Goal: Complete application form

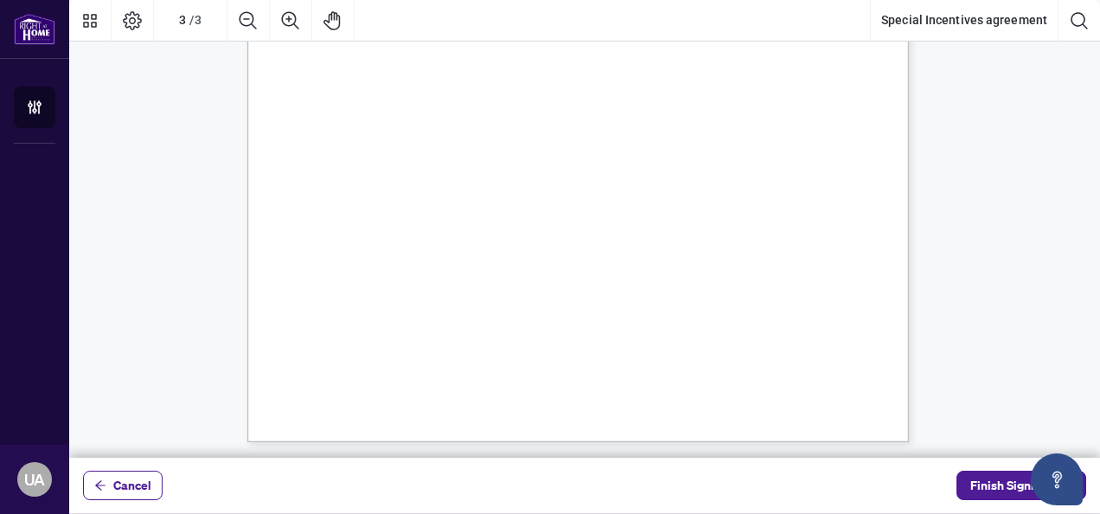
scroll to position [2230, 0]
click at [983, 483] on span "Finish Signing" at bounding box center [1010, 485] width 78 height 28
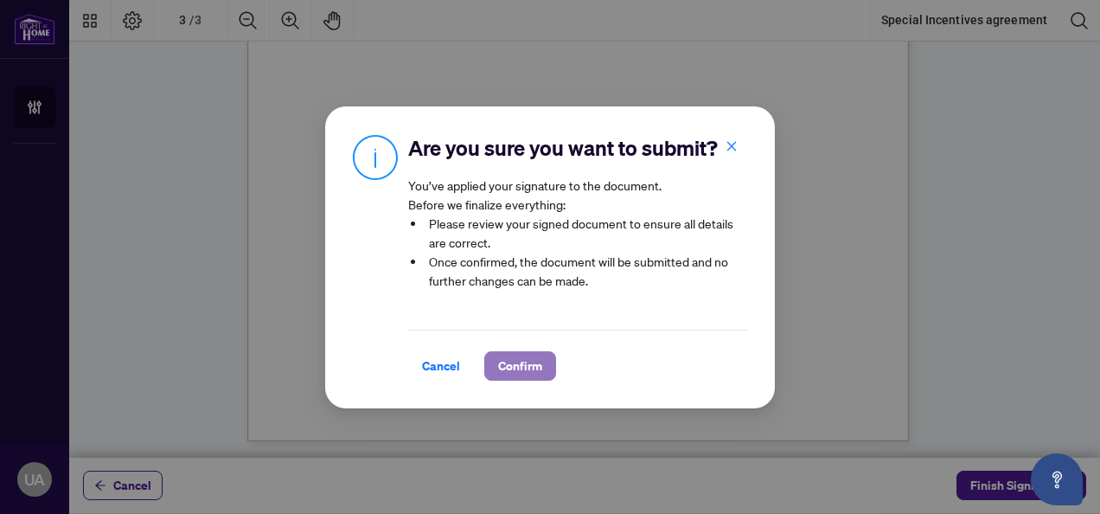
click at [495, 367] on button "Confirm" at bounding box center [520, 365] width 72 height 29
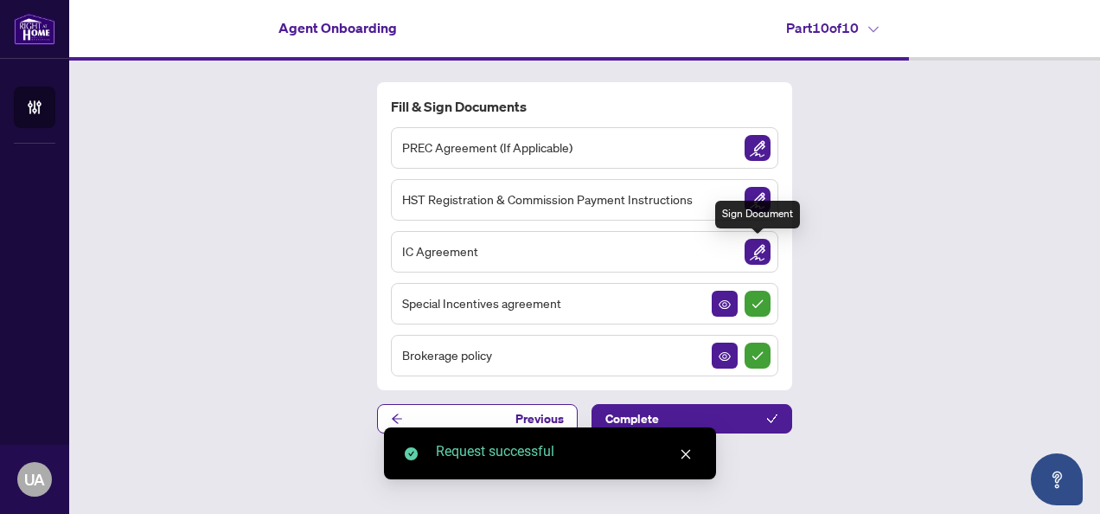
click at [760, 249] on img "Sign Document" at bounding box center [758, 252] width 26 height 26
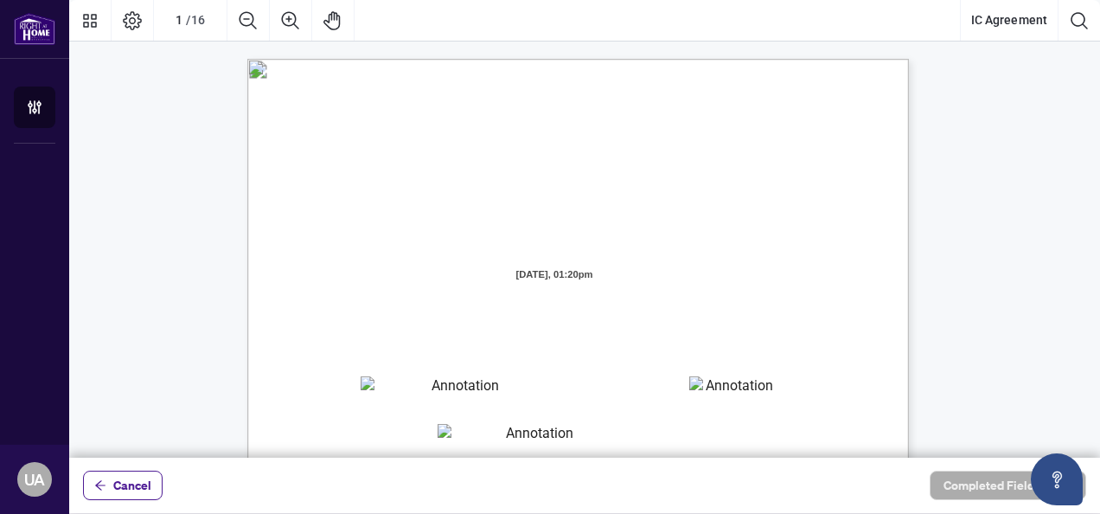
click at [450, 394] on textarea "01JZGEV3XZ3KFEGBZ2CNA7HTFN" at bounding box center [458, 389] width 195 height 26
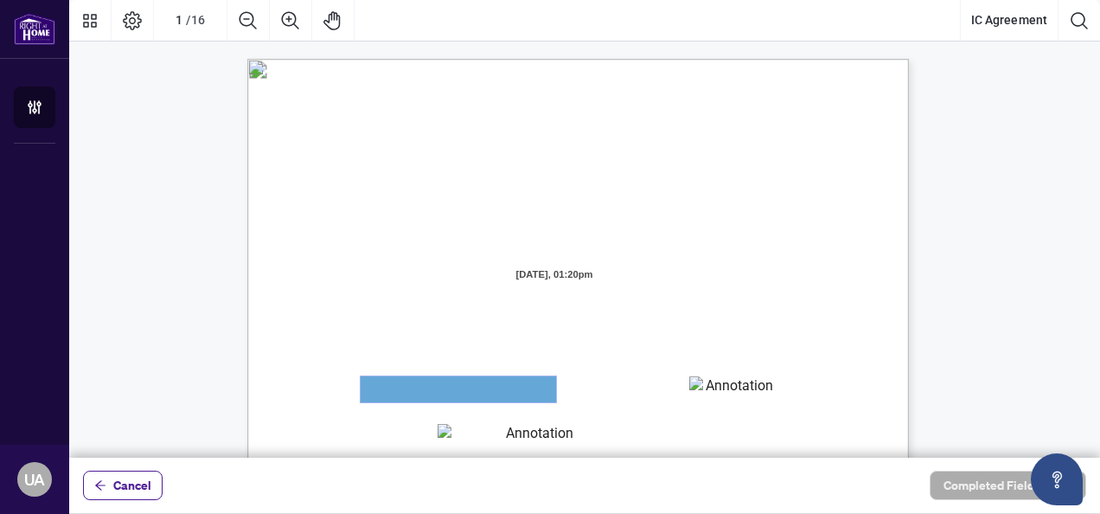
click at [450, 394] on textarea "01JZGEV3XZ3KFEGBZ2CNA7HTFN" at bounding box center [459, 389] width 196 height 26
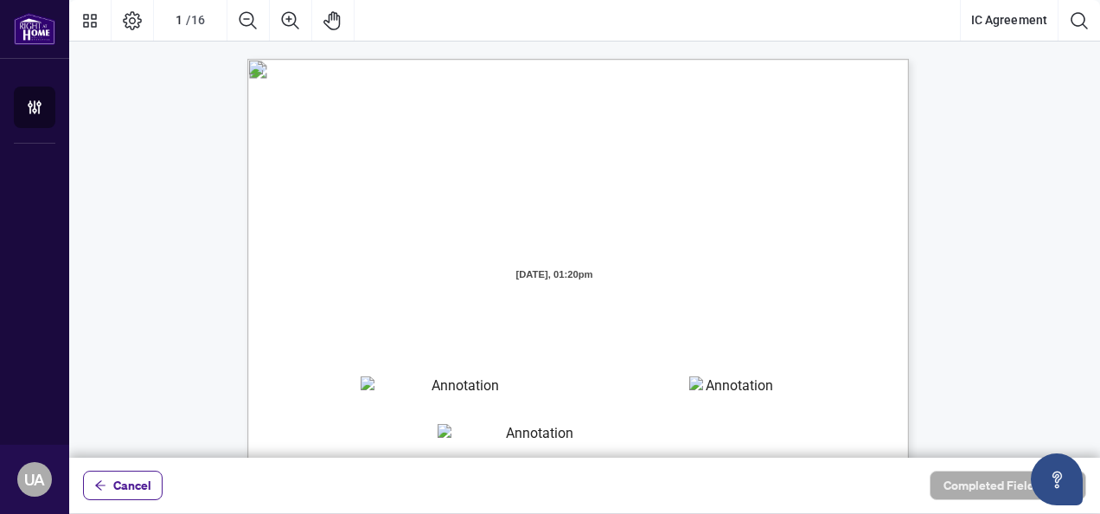
click at [721, 346] on span "[STREET_ADDRESS][PERSON_NAME] (the “Brokerage” or “[PERSON_NAME]”)" at bounding box center [523, 349] width 394 height 16
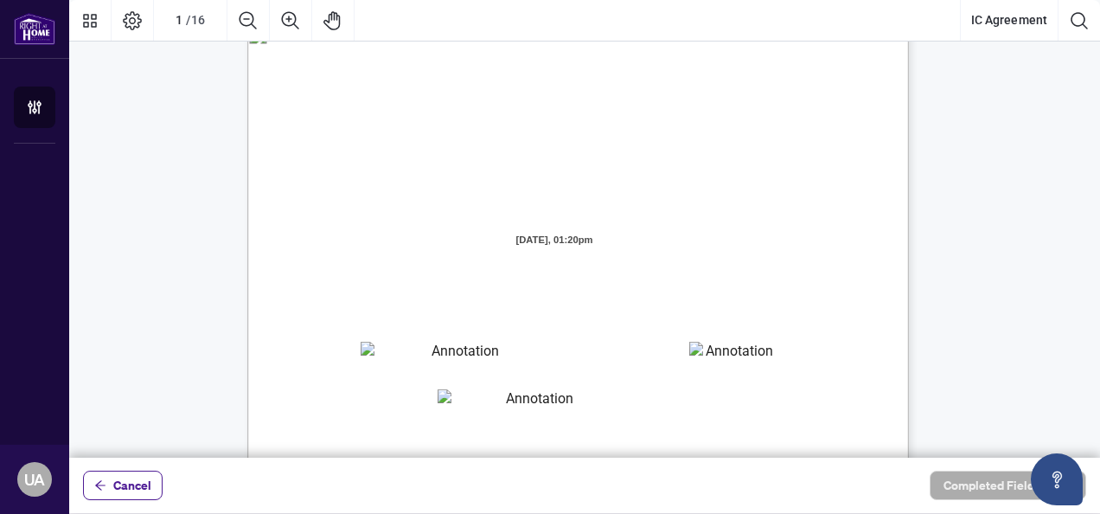
scroll to position [69, 0]
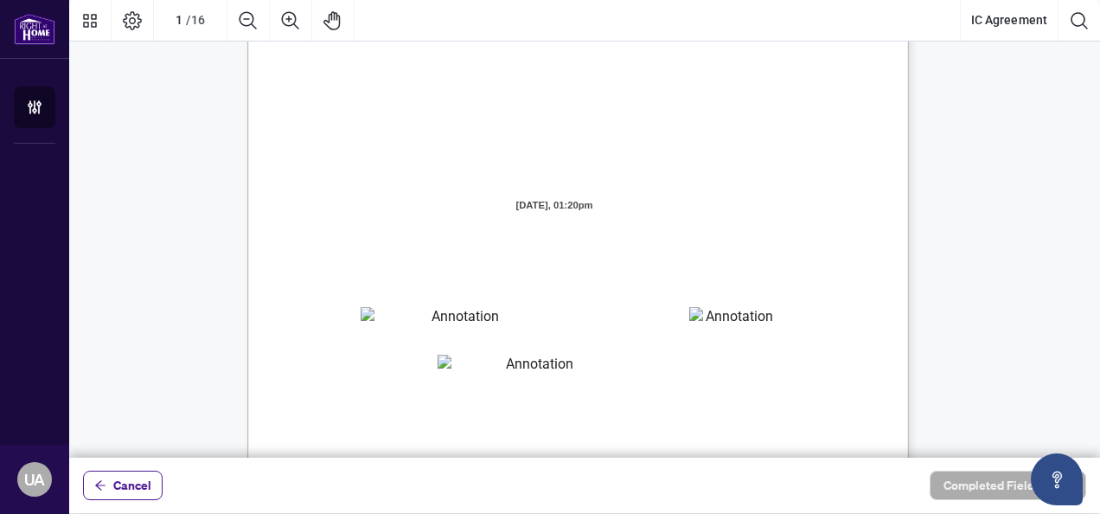
click at [499, 372] on textarea "01JZGEVHJ0R0VEYMTY8SV1B00E" at bounding box center [533, 368] width 190 height 26
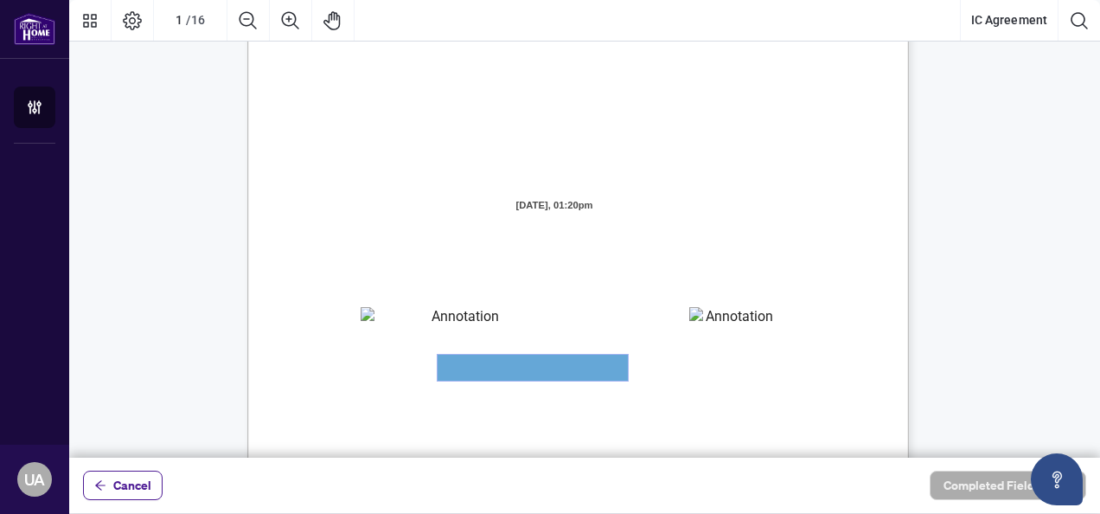
click at [499, 372] on textarea "01JZGEVHJ0R0VEYMTY8SV1B00E" at bounding box center [533, 368] width 190 height 26
click at [728, 307] on textarea "01JZGEV6T51DM8ETB7SD5B77AE" at bounding box center [732, 320] width 87 height 26
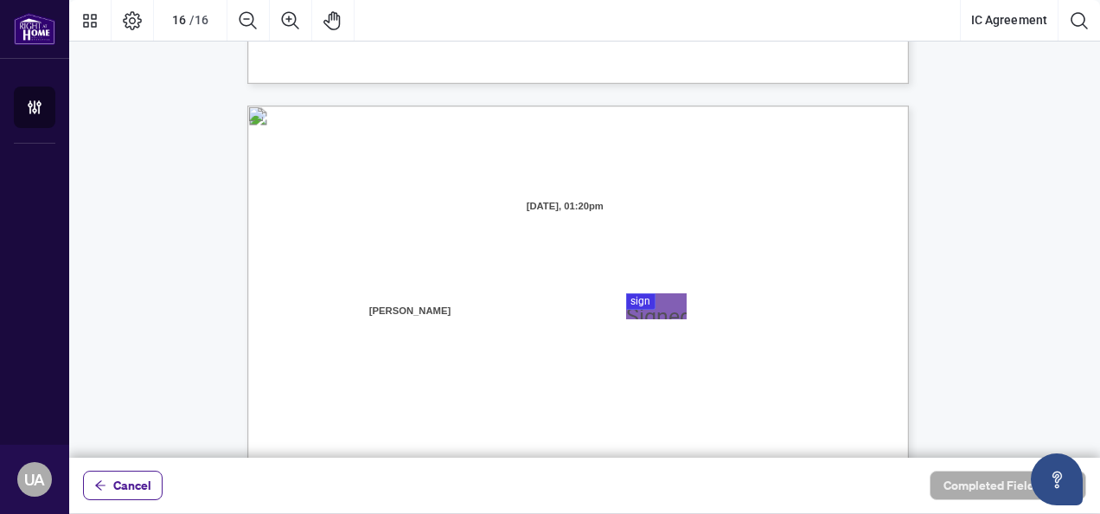
scroll to position [13115, 0]
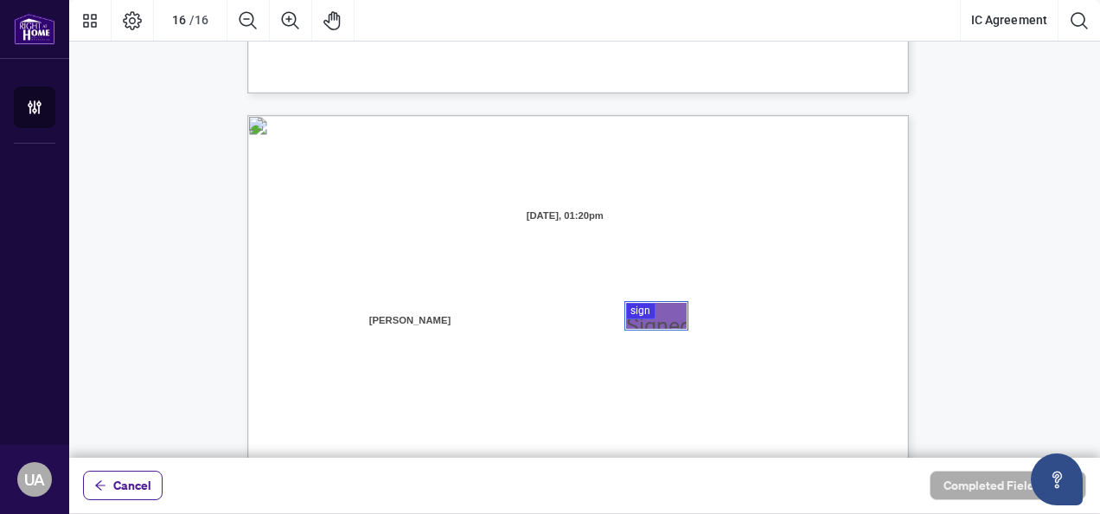
click at [652, 324] on div at bounding box center [584, 229] width 1031 height 458
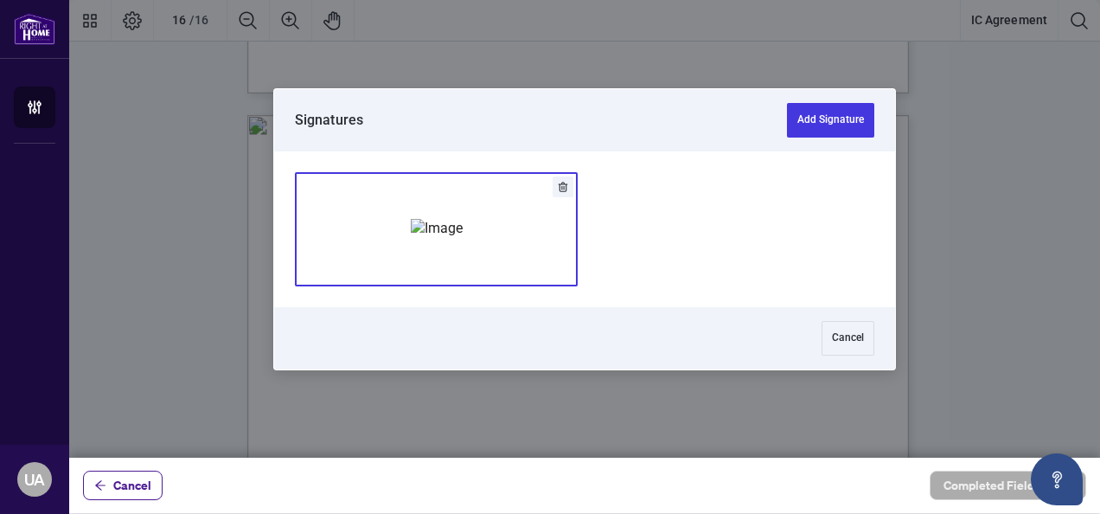
click at [439, 222] on img "Add Signature" at bounding box center [437, 228] width 52 height 19
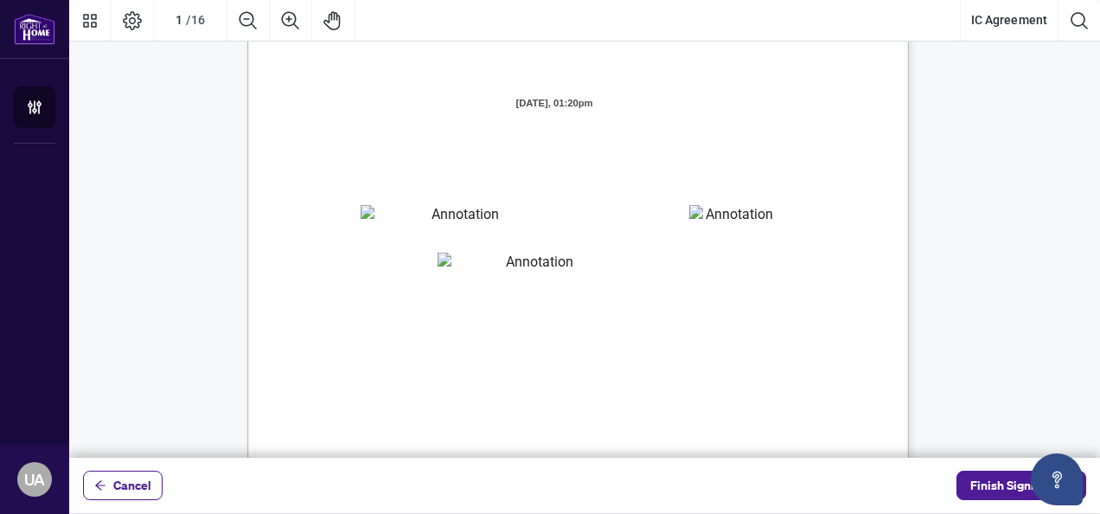
scroll to position [173, 0]
click at [523, 255] on textarea "01JZGEVHJ0R0VEYMTY8SV1B00E" at bounding box center [533, 264] width 190 height 26
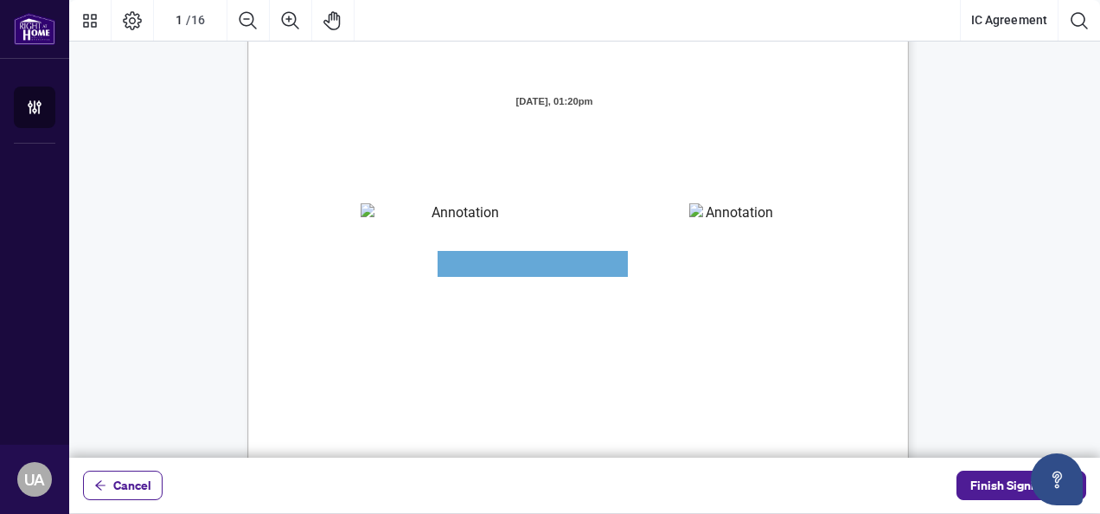
click at [595, 303] on div "INDEPENDENT CONTRACTOR AGREEMENT THIS AGREEMENT is made as of (the “Effective D…" at bounding box center [660, 421] width 827 height 1071
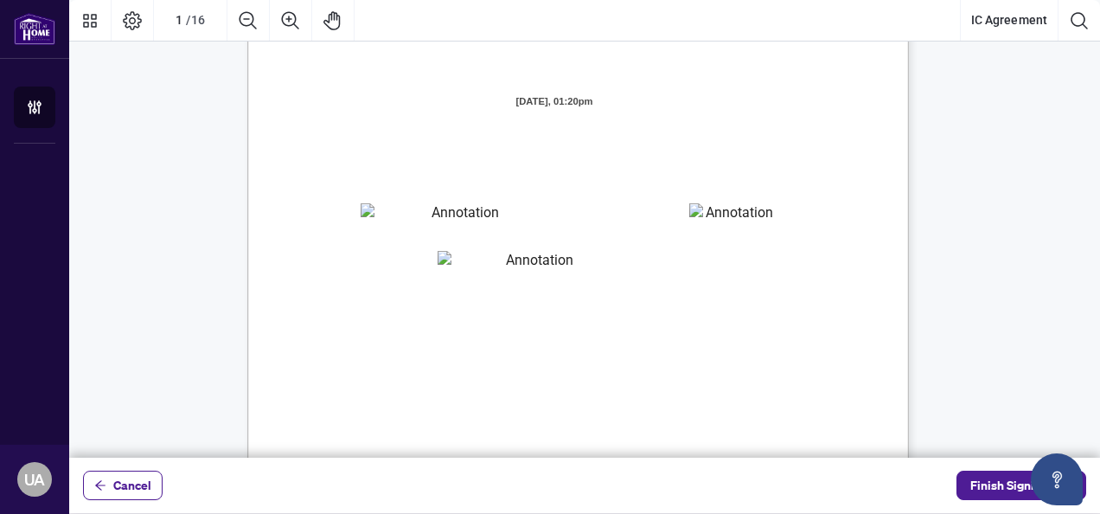
click at [401, 221] on textarea "01JZGEV3XZ3KFEGBZ2CNA7HTFN" at bounding box center [458, 216] width 195 height 26
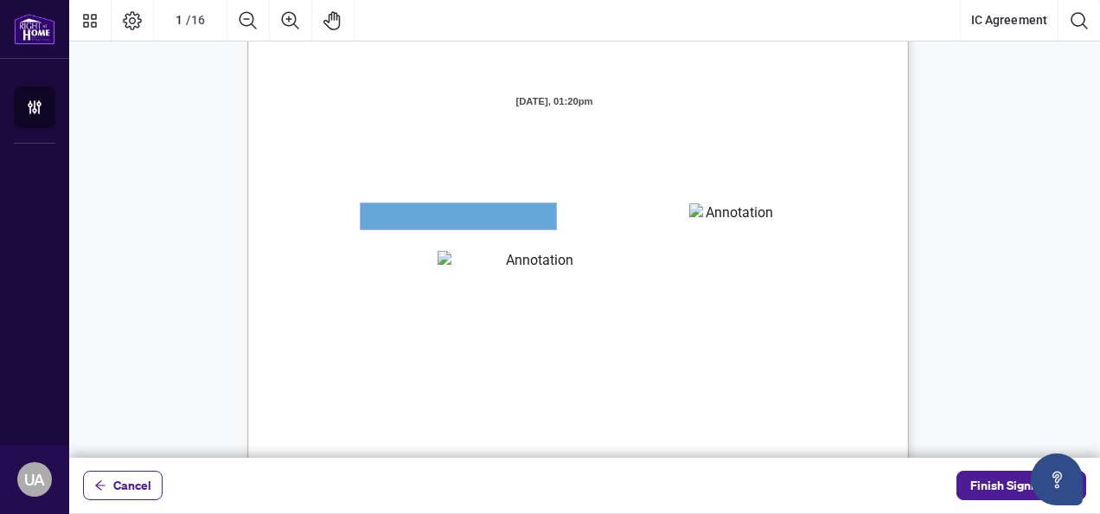
click at [401, 221] on textarea "01JZGEV3XZ3KFEGBZ2CNA7HTFN" at bounding box center [459, 216] width 196 height 26
click at [492, 271] on textarea "01JZGEVHJ0R0VEYMTY8SV1B00E" at bounding box center [533, 264] width 190 height 26
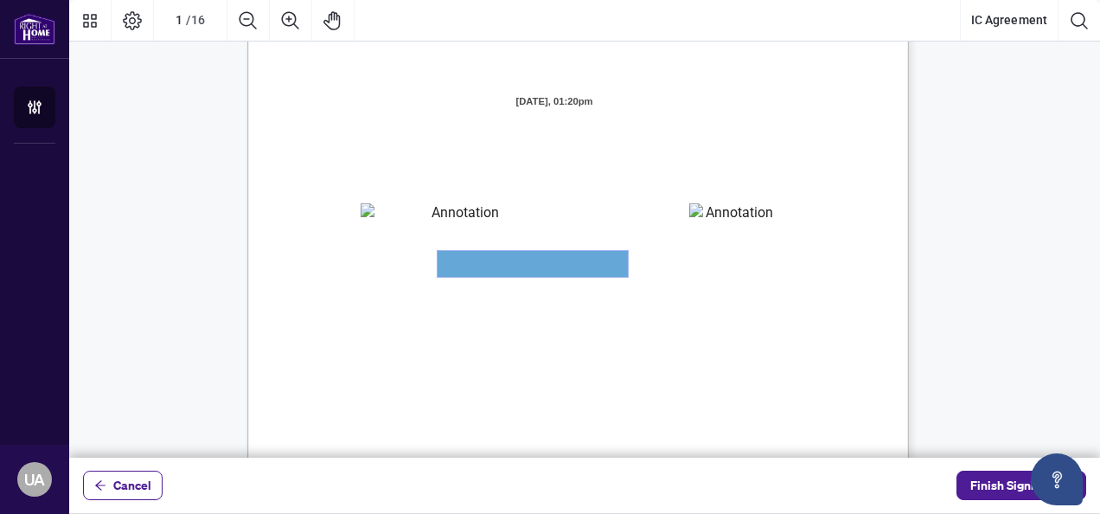
click at [492, 271] on textarea "01JZGEVHJ0R0VEYMTY8SV1B00E" at bounding box center [533, 264] width 190 height 26
click at [397, 343] on span "Council of Ontario (RECO) (the “Broker Authority”), owns and or operates the De…" at bounding box center [545, 337] width 438 height 16
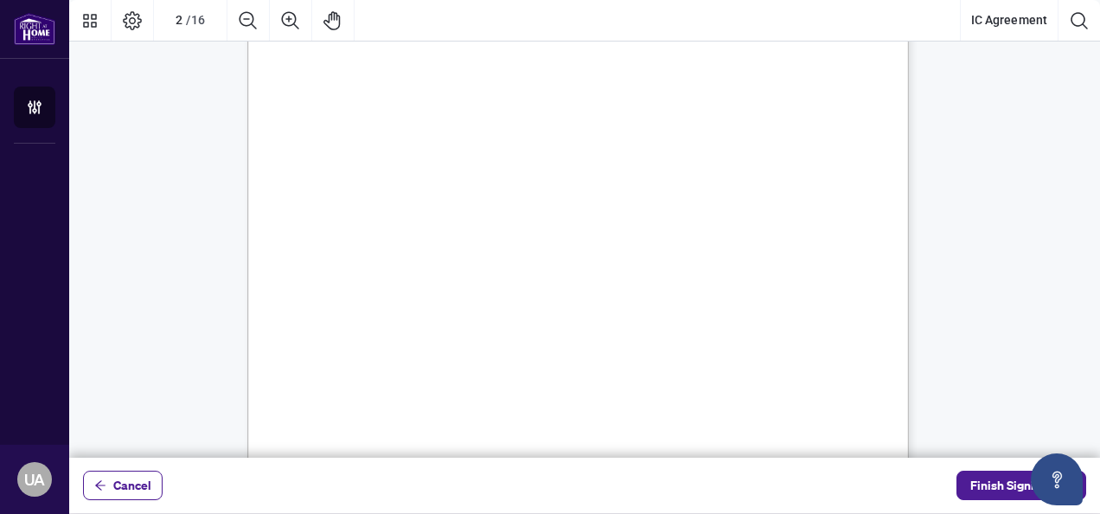
scroll to position [1073, 0]
click at [130, 478] on span "Cancel" at bounding box center [132, 485] width 38 height 28
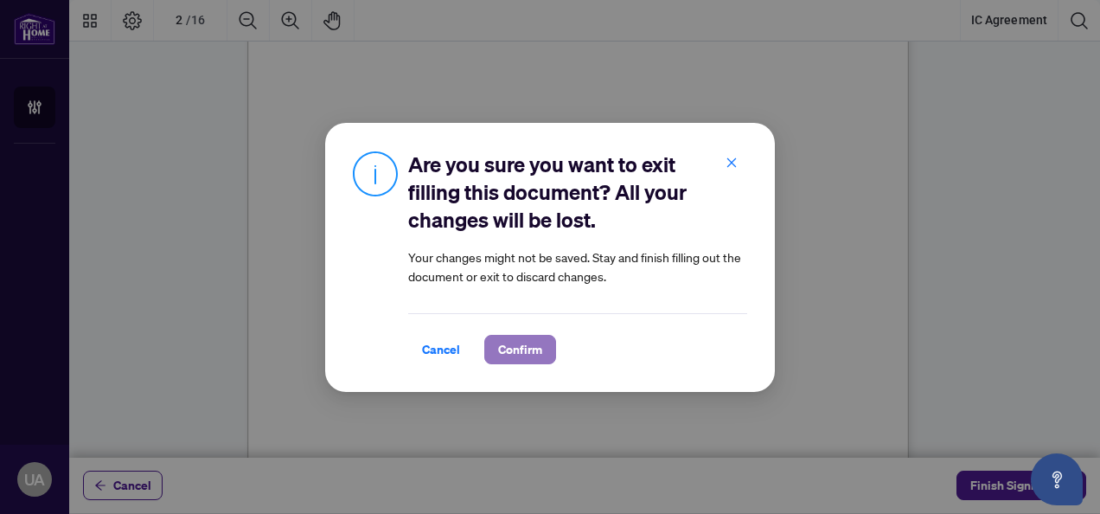
click at [531, 350] on span "Confirm" at bounding box center [520, 350] width 44 height 28
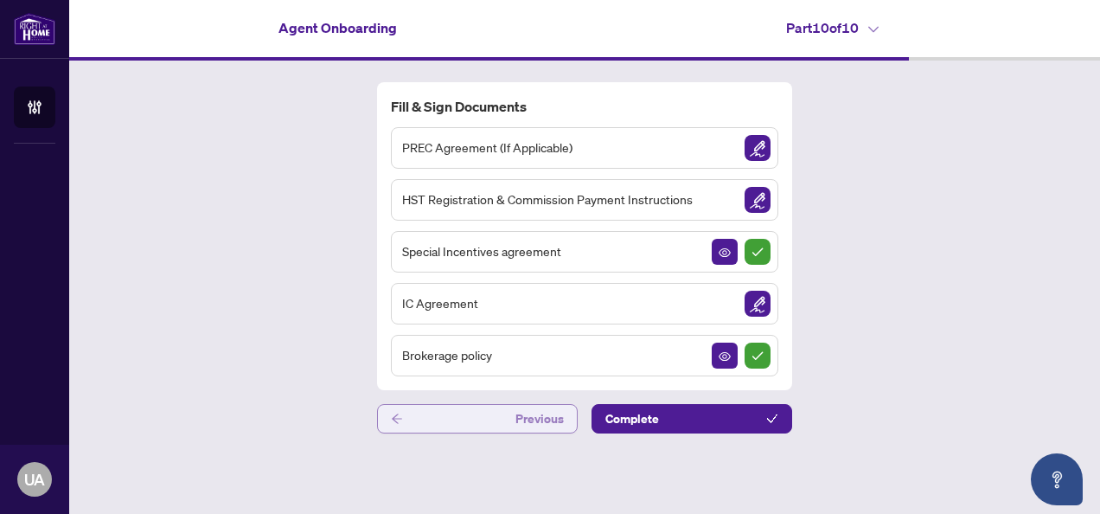
click at [484, 426] on button "Previous" at bounding box center [477, 418] width 201 height 29
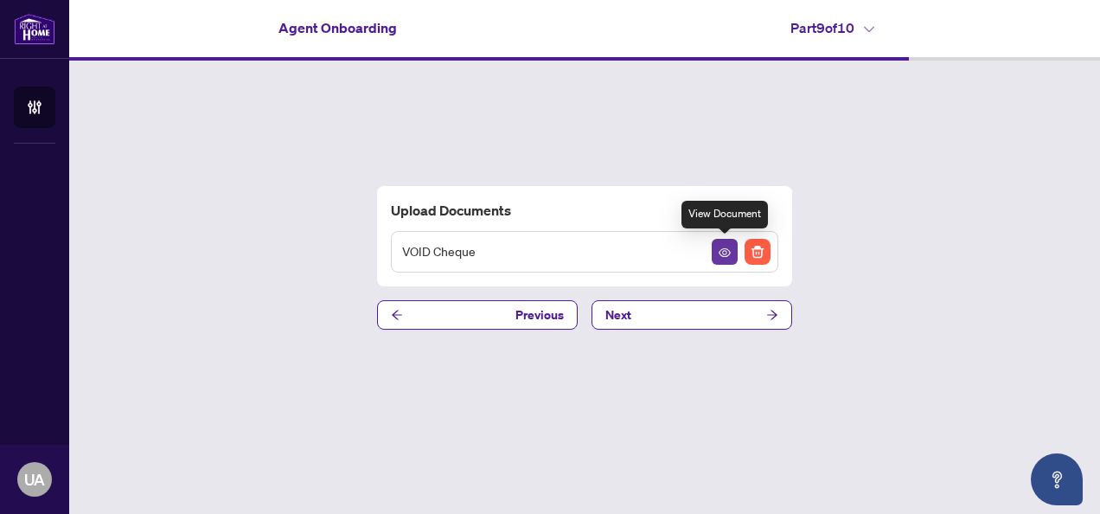
click at [720, 252] on icon "View Document" at bounding box center [725, 252] width 12 height 9
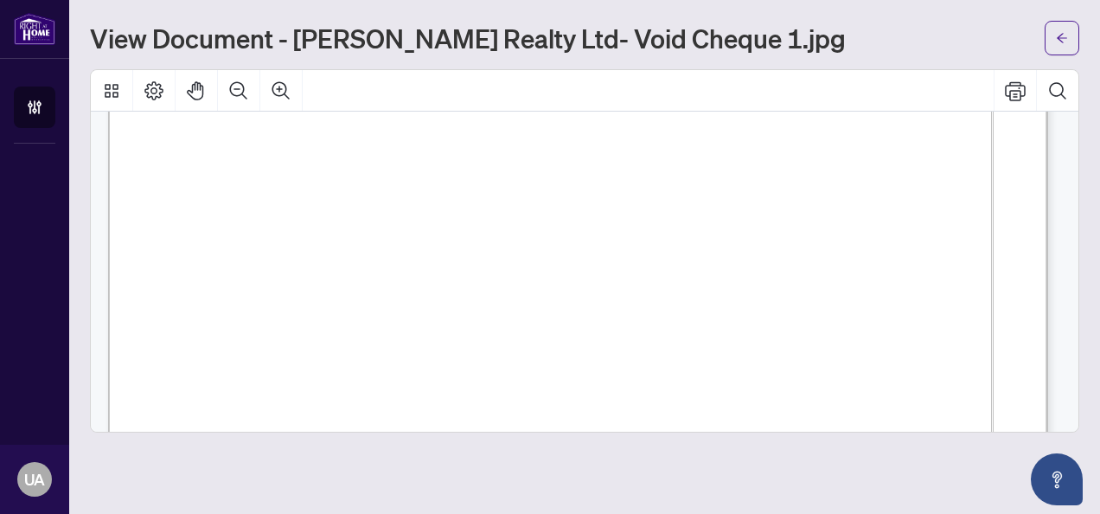
scroll to position [350, 0]
click at [1058, 49] on span "button" at bounding box center [1062, 38] width 12 height 28
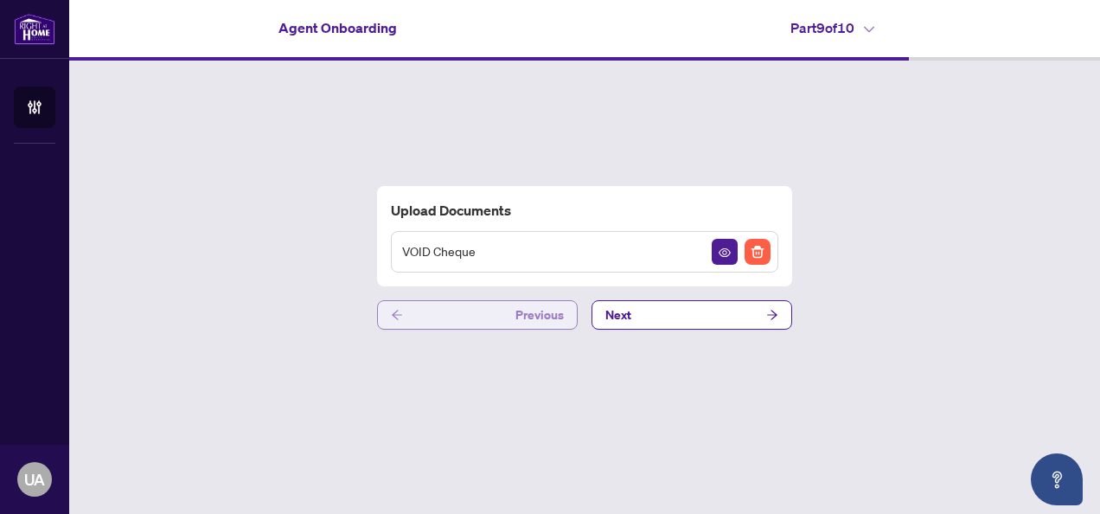
click at [452, 317] on button "Previous" at bounding box center [477, 314] width 201 height 29
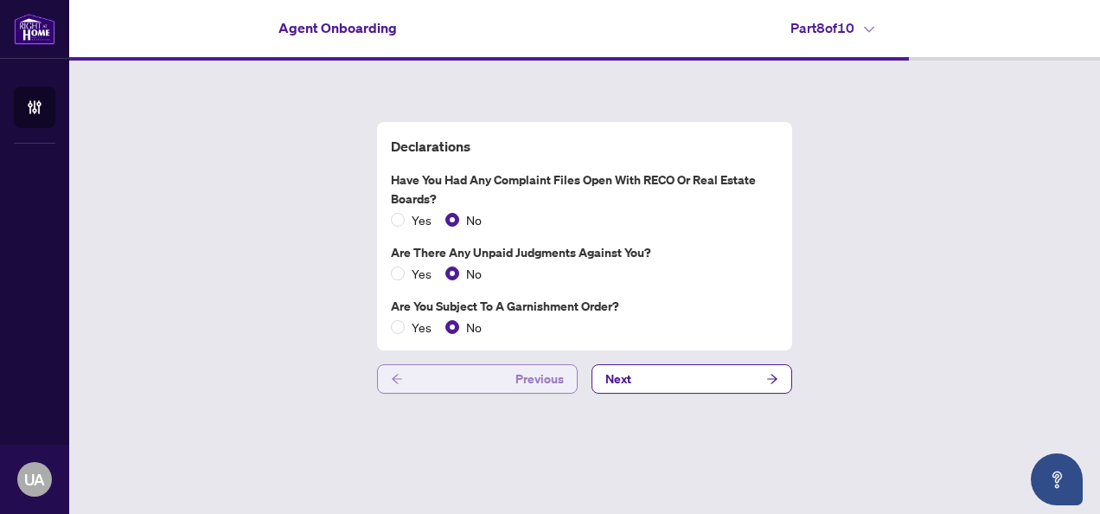
click at [465, 378] on button "Previous" at bounding box center [477, 378] width 201 height 29
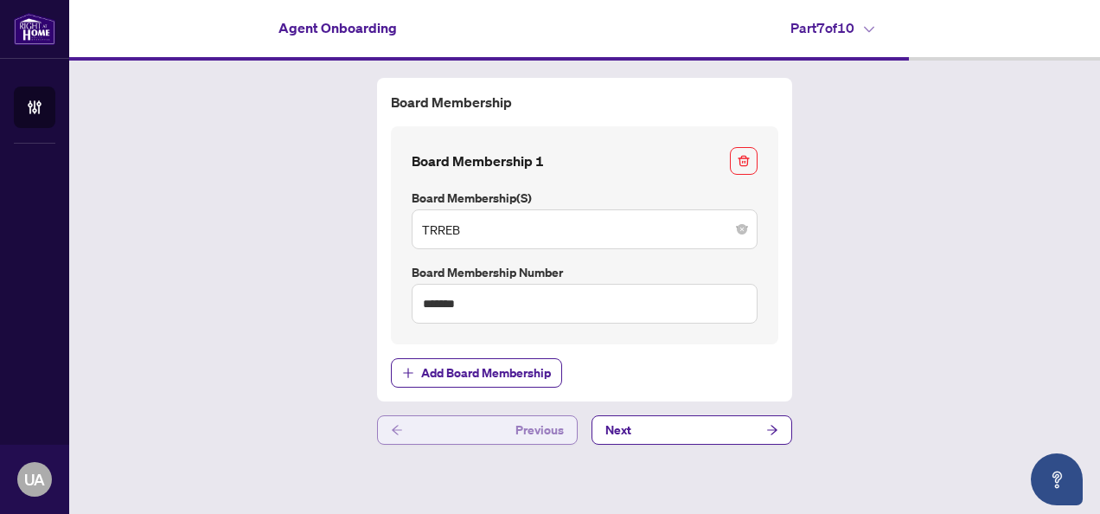
click at [503, 433] on button "Previous" at bounding box center [477, 429] width 201 height 29
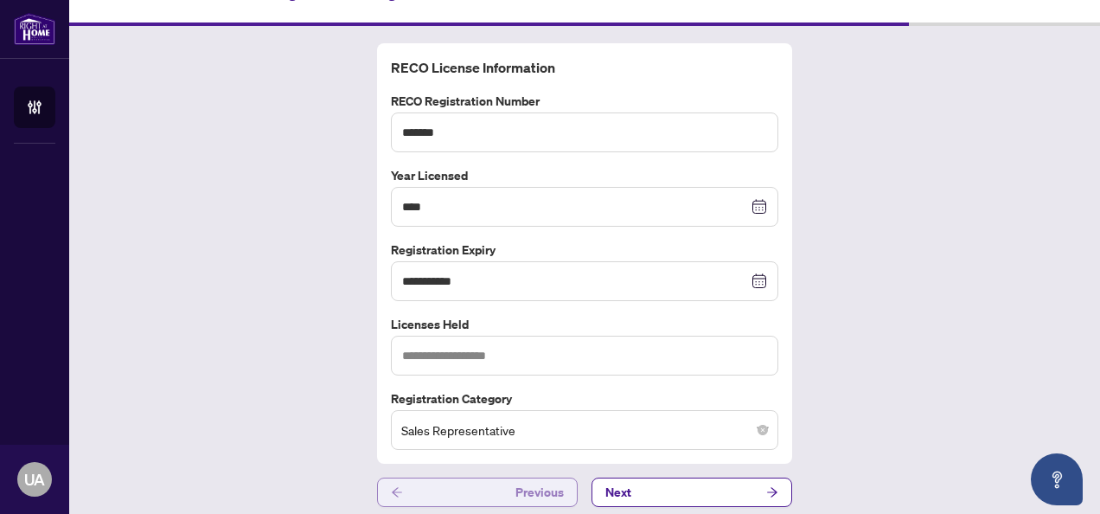
scroll to position [42, 0]
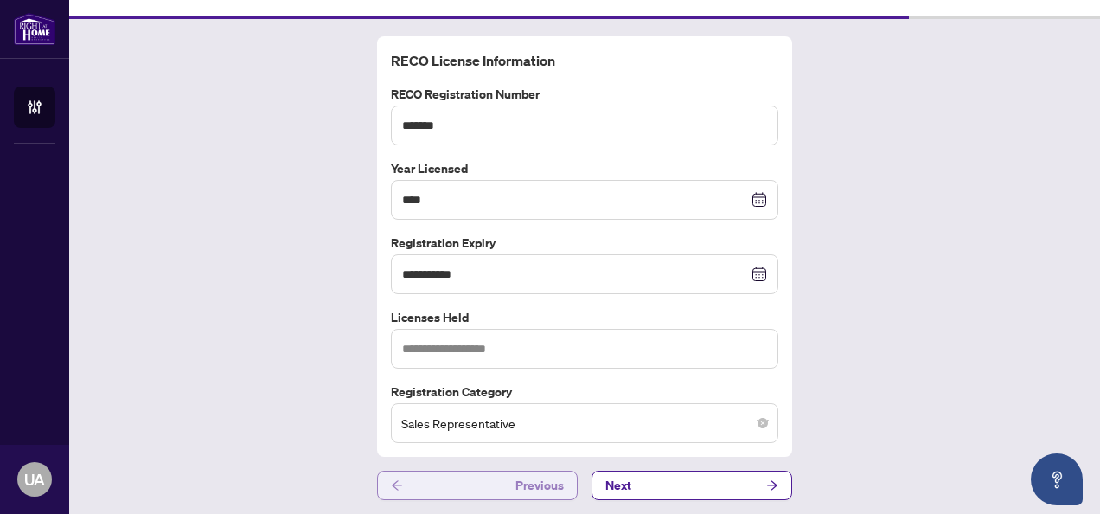
click at [469, 484] on button "Previous" at bounding box center [477, 485] width 201 height 29
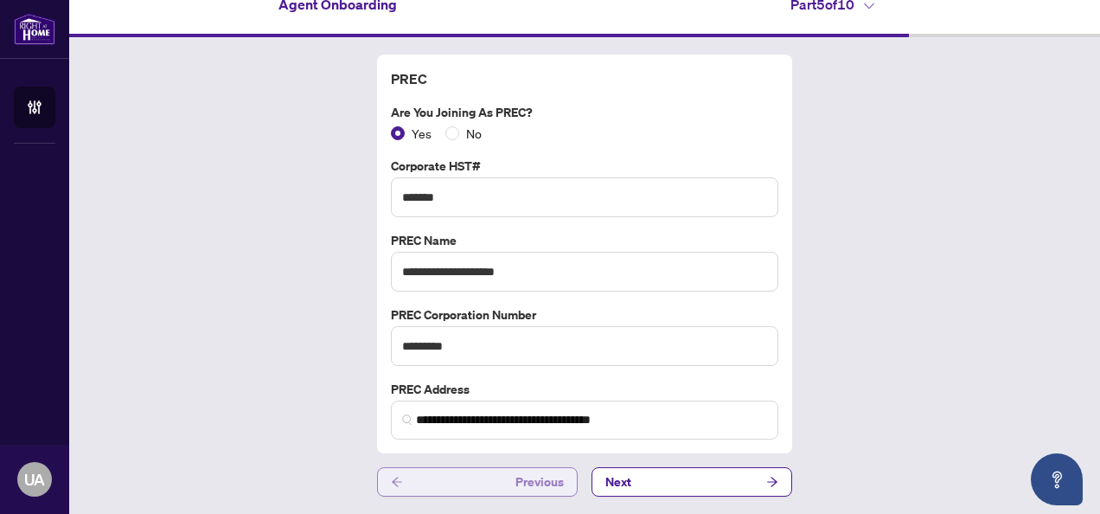
scroll to position [19, 0]
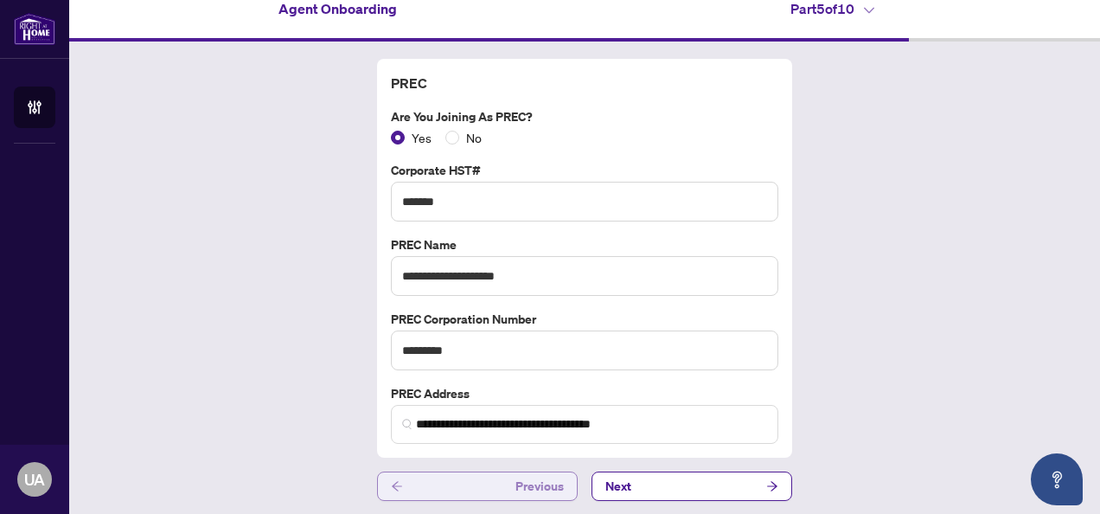
click at [469, 484] on button "Previous" at bounding box center [477, 485] width 201 height 29
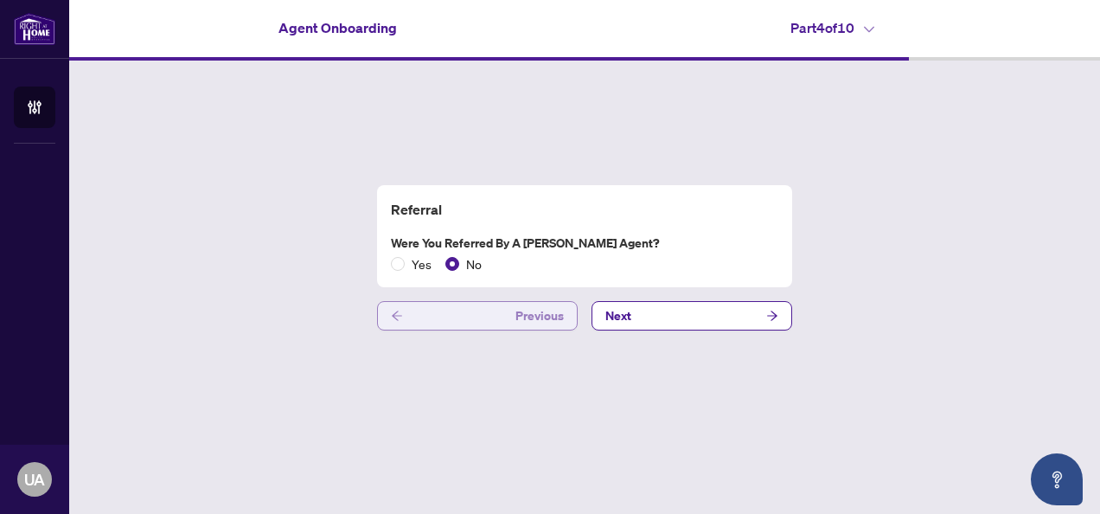
click at [495, 322] on button "Previous" at bounding box center [477, 315] width 201 height 29
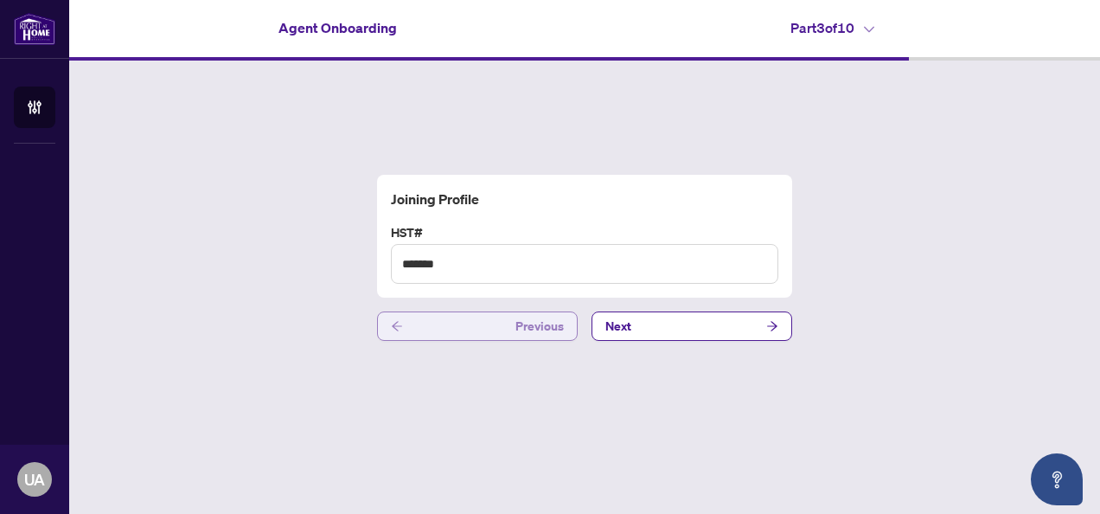
click at [474, 321] on button "Previous" at bounding box center [477, 325] width 201 height 29
click at [479, 327] on button "Previous" at bounding box center [477, 325] width 201 height 29
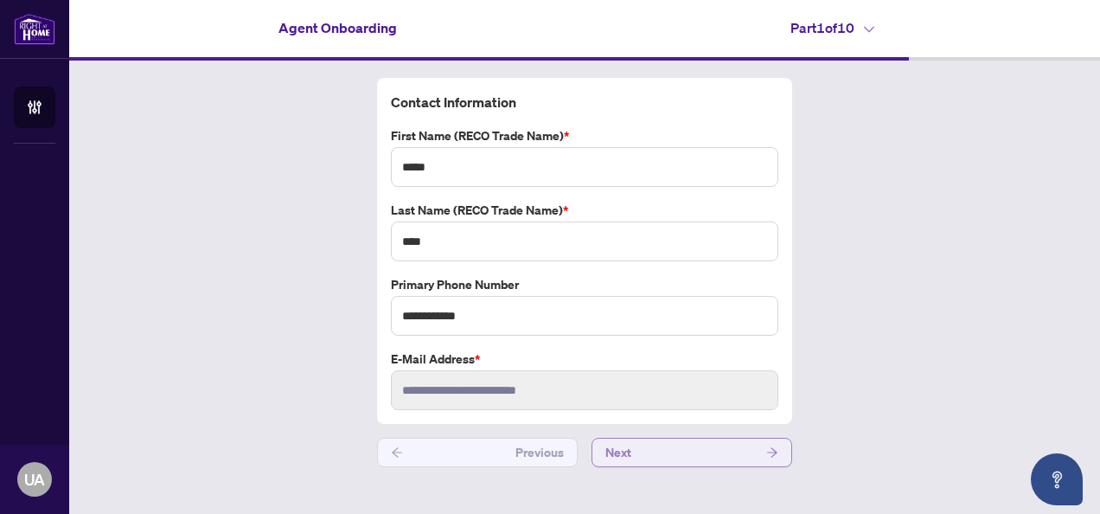
click at [737, 453] on button "Next" at bounding box center [692, 452] width 201 height 29
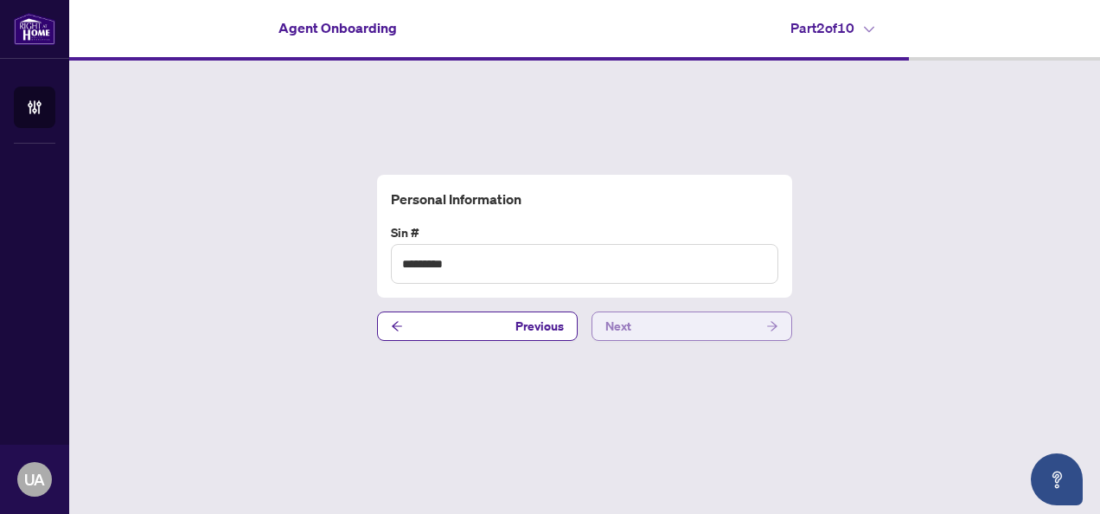
click at [731, 326] on button "Next" at bounding box center [692, 325] width 201 height 29
click at [715, 330] on button "Next" at bounding box center [692, 325] width 201 height 29
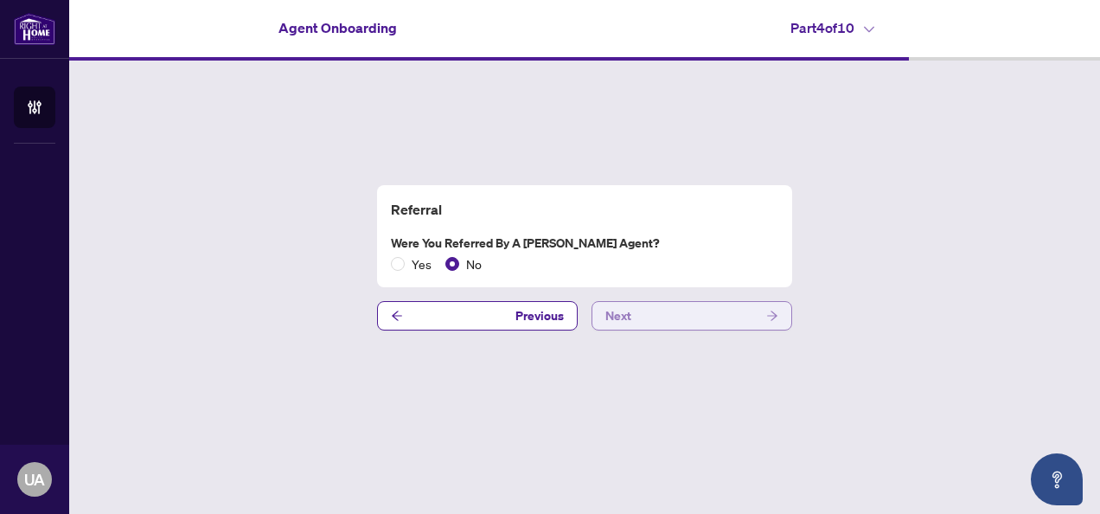
click at [668, 315] on button "Next" at bounding box center [692, 315] width 201 height 29
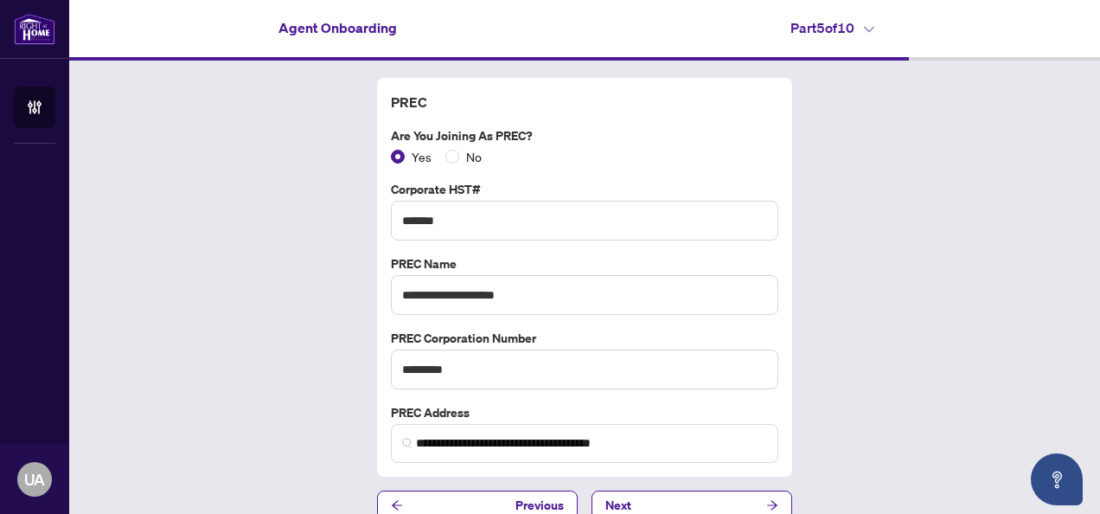
click at [893, 354] on div "**********" at bounding box center [584, 299] width 1031 height 477
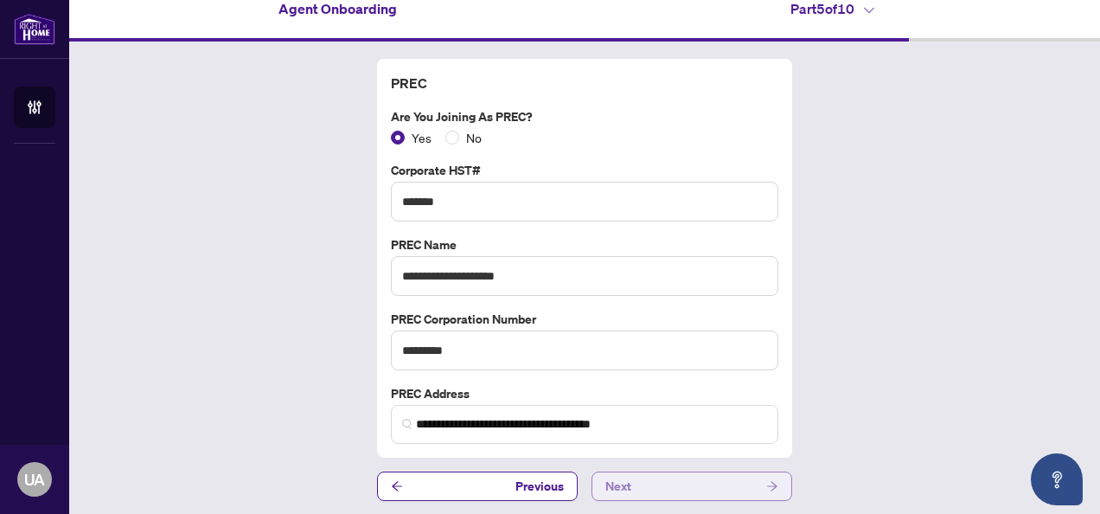
click at [661, 484] on button "Next" at bounding box center [692, 485] width 201 height 29
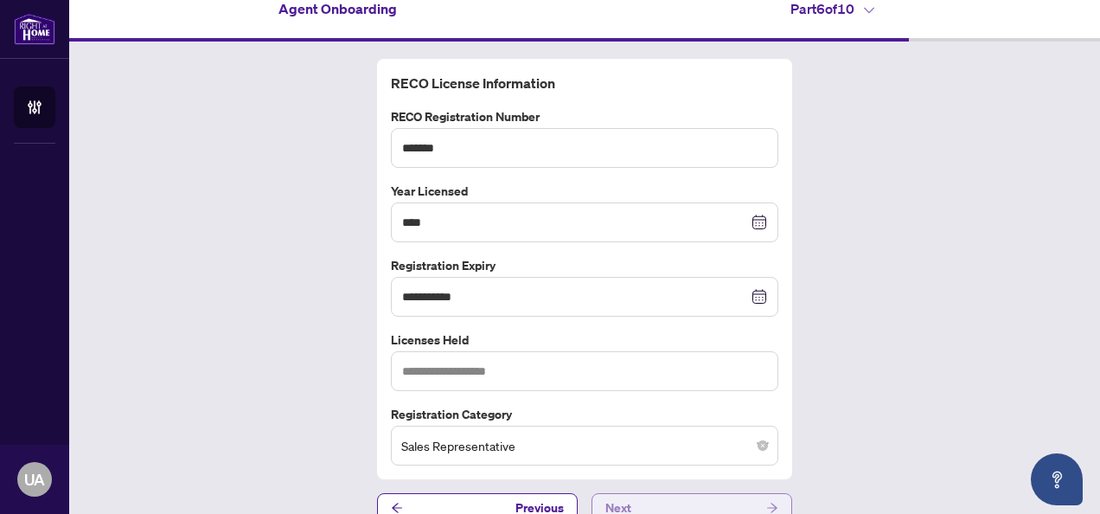
click at [674, 500] on button "Next" at bounding box center [692, 507] width 201 height 29
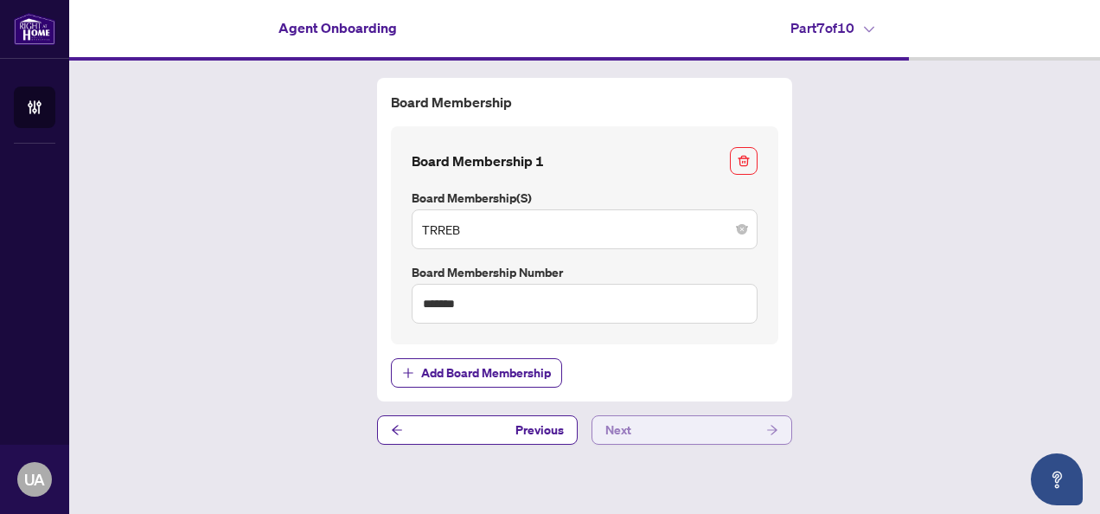
click at [645, 433] on button "Next" at bounding box center [692, 429] width 201 height 29
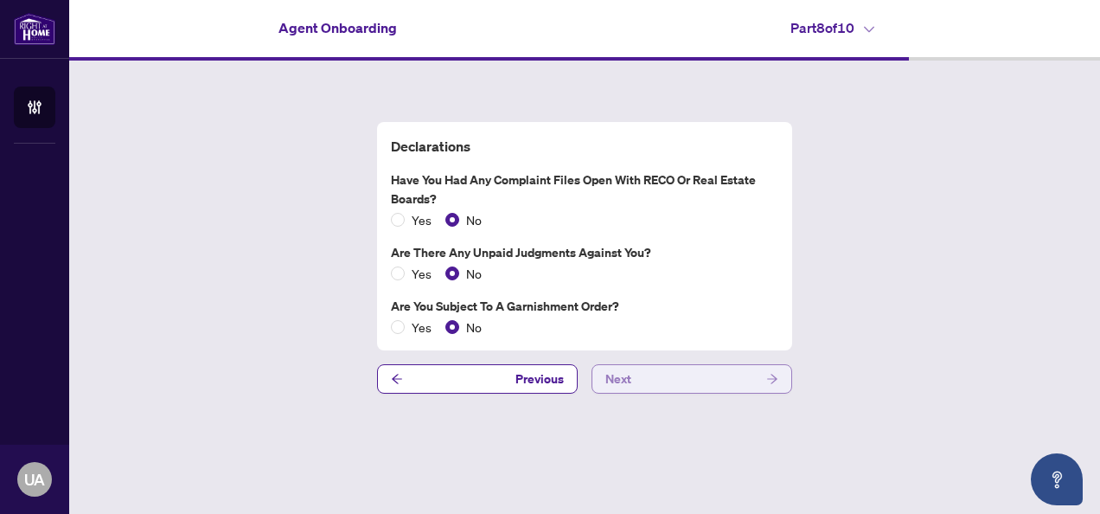
click at [659, 386] on button "Next" at bounding box center [692, 378] width 201 height 29
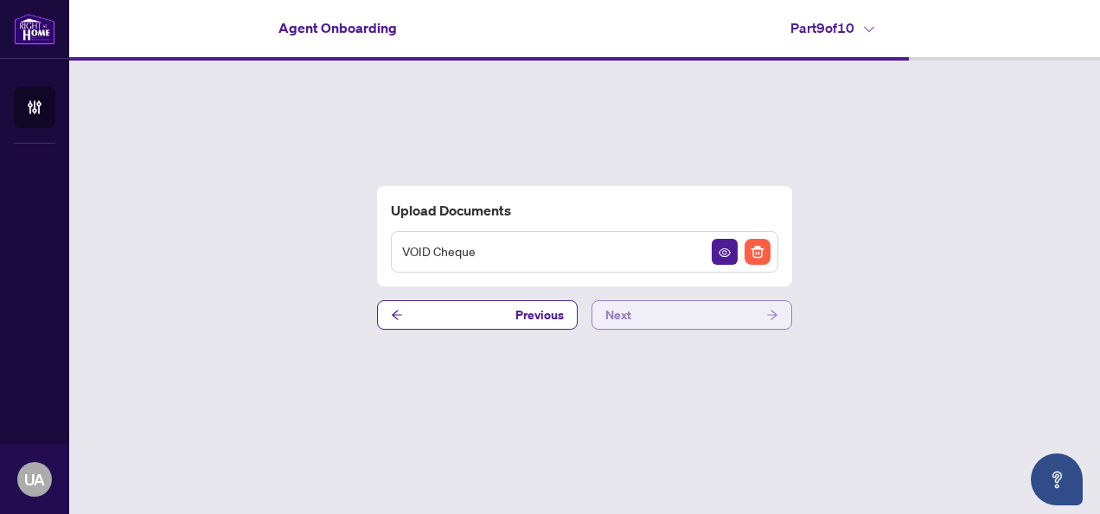
click at [621, 302] on span "Next" at bounding box center [619, 315] width 26 height 28
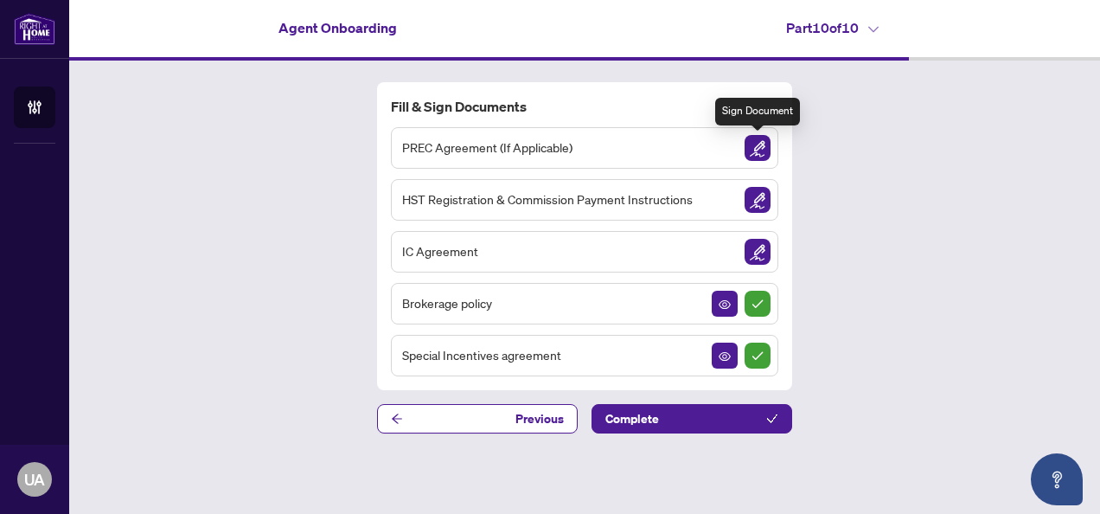
click at [766, 152] on img "Sign Document" at bounding box center [758, 148] width 26 height 26
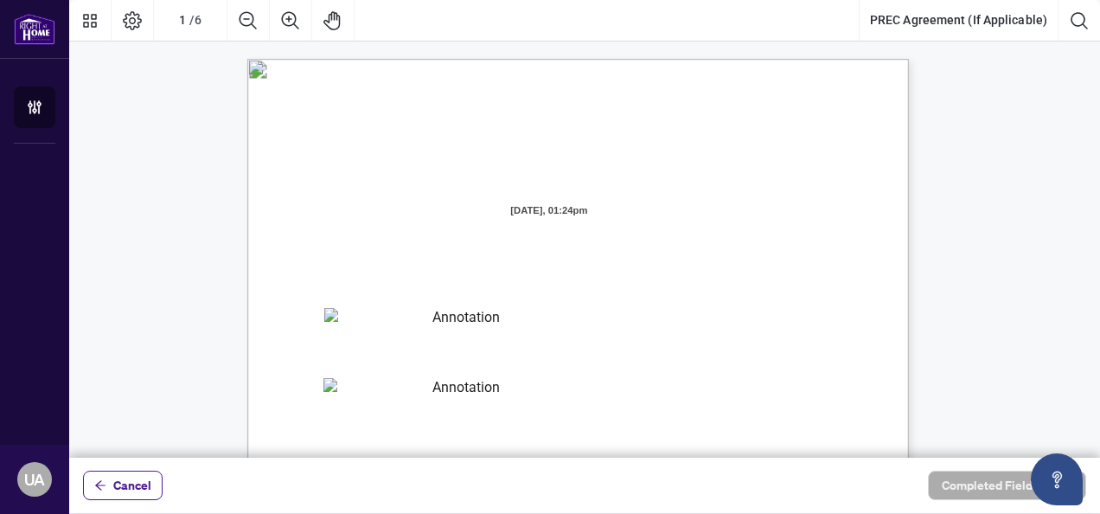
click at [391, 326] on textarea "01JZB0F8VG6D6RFPYMTR7AP77X" at bounding box center [459, 321] width 271 height 26
click at [640, 211] on span "." at bounding box center [639, 211] width 3 height 15
click at [351, 376] on span "-and-" at bounding box center [338, 370] width 25 height 15
click at [361, 394] on textarea "01JZB0FJTZ8XD56E2BQ3JKXMS9" at bounding box center [459, 391] width 271 height 26
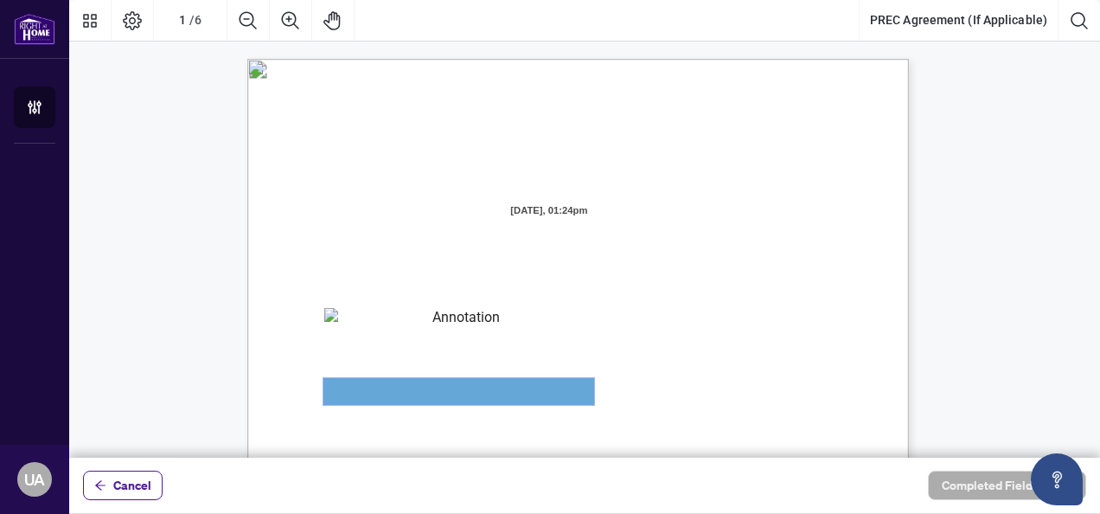
click at [361, 394] on textarea "01JZB0FJTZ8XD56E2BQ3JKXMS9" at bounding box center [459, 391] width 271 height 27
click at [361, 389] on textarea "01JZB0FJTZ8XD56E2BQ3JKXMS9" at bounding box center [459, 391] width 271 height 27
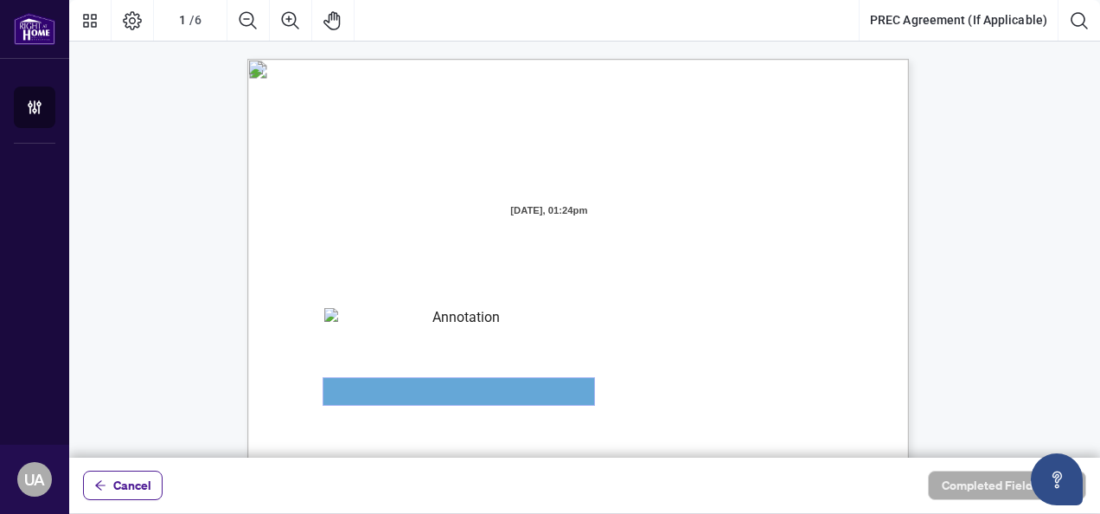
click at [361, 389] on textarea "01JZB0FJTZ8XD56E2BQ3JKXMS9" at bounding box center [459, 391] width 271 height 27
click at [623, 180] on span "(the “Agreement”)" at bounding box center [574, 182] width 98 height 16
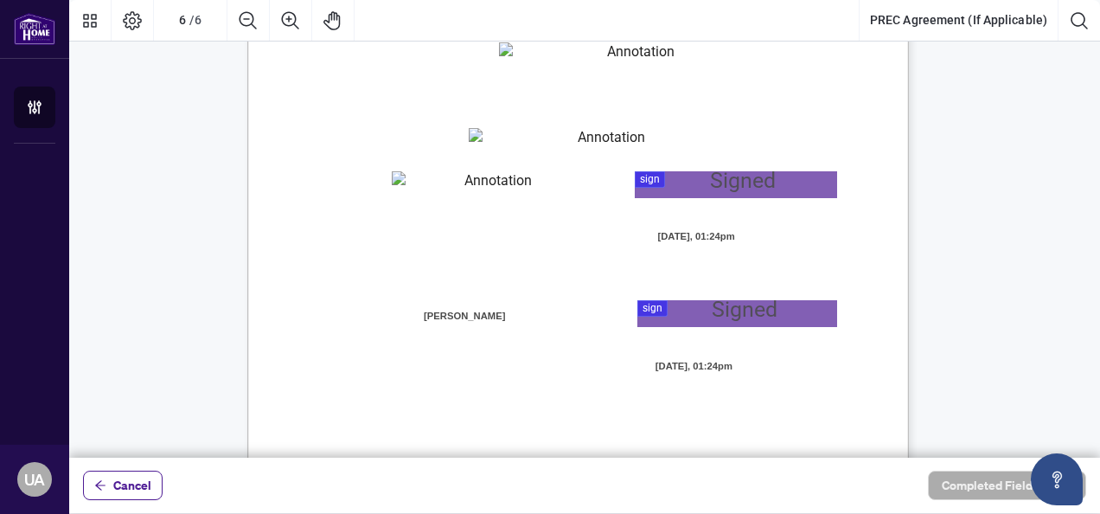
scroll to position [4573, 0]
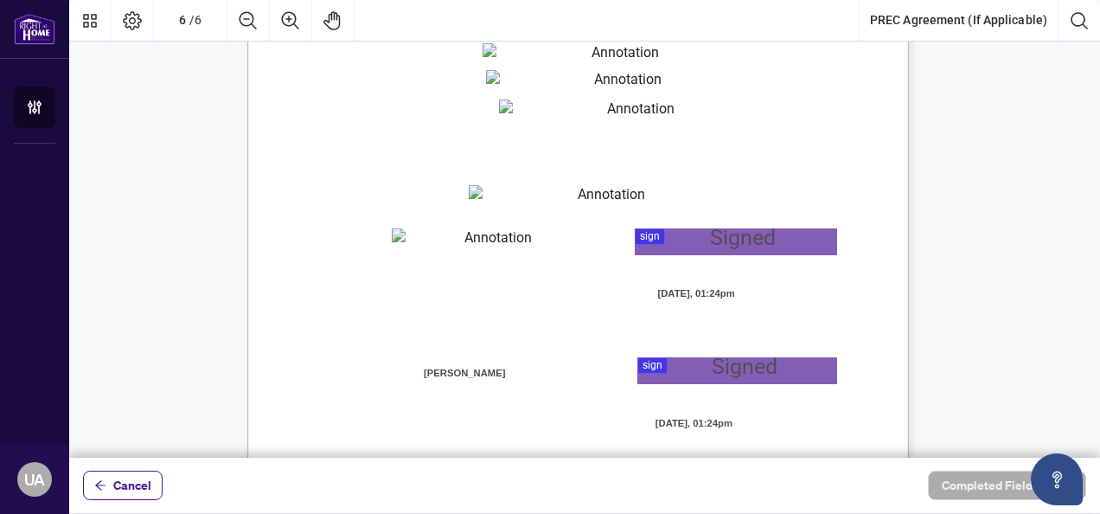
click at [741, 251] on div at bounding box center [584, 229] width 1031 height 458
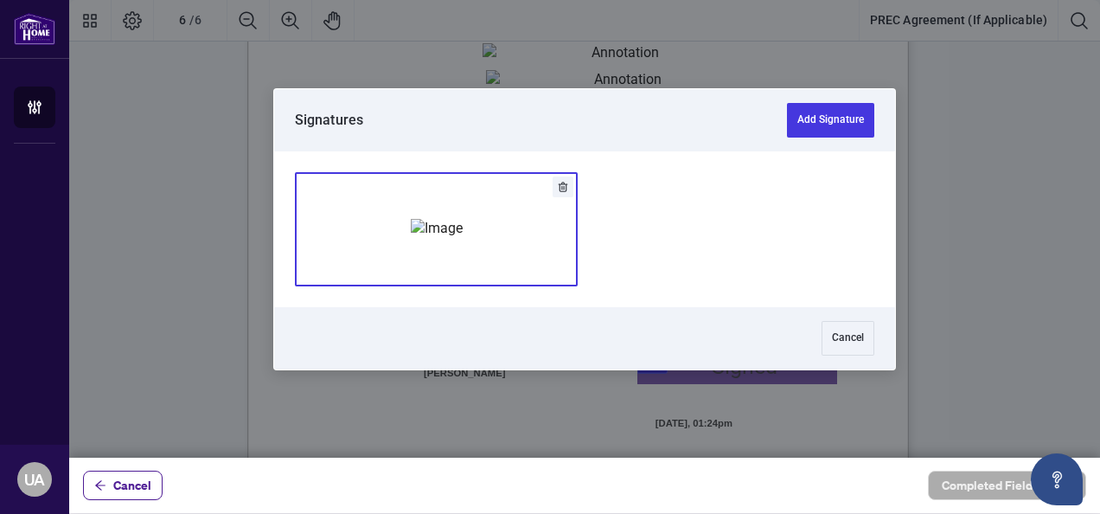
click at [463, 219] on img "Add Signature" at bounding box center [437, 228] width 52 height 19
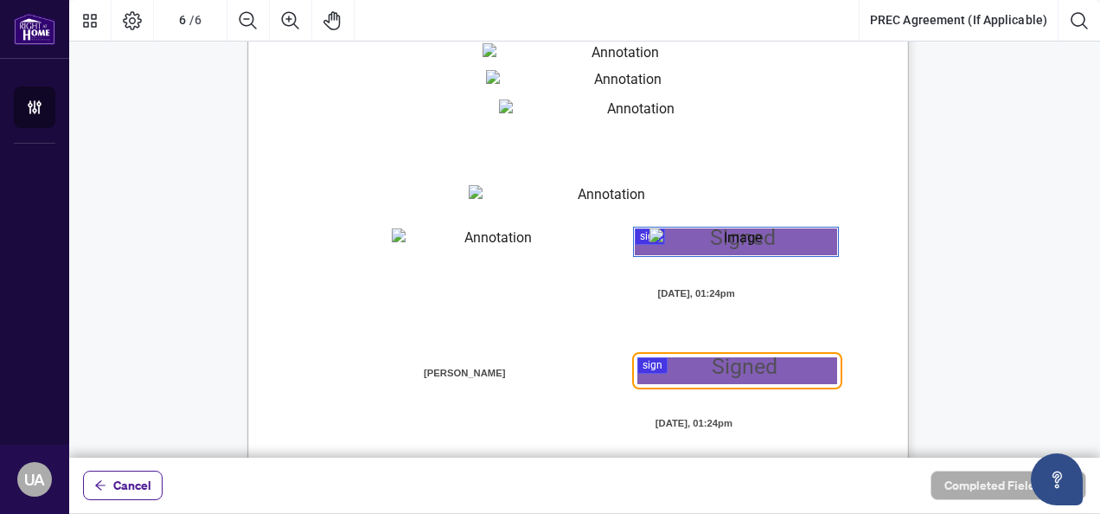
click at [711, 380] on div at bounding box center [584, 229] width 1031 height 458
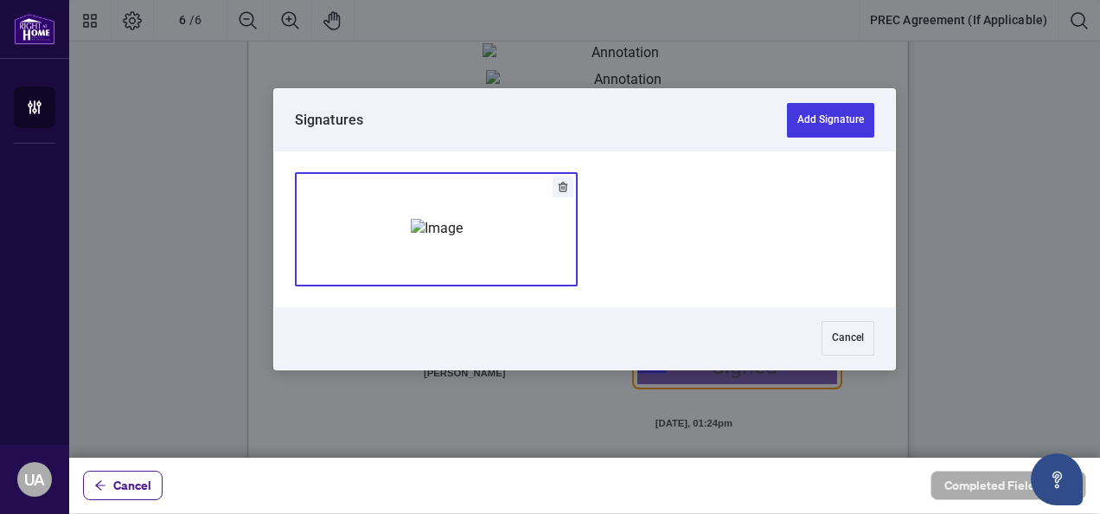
click at [463, 219] on img "Add Signature" at bounding box center [437, 228] width 52 height 19
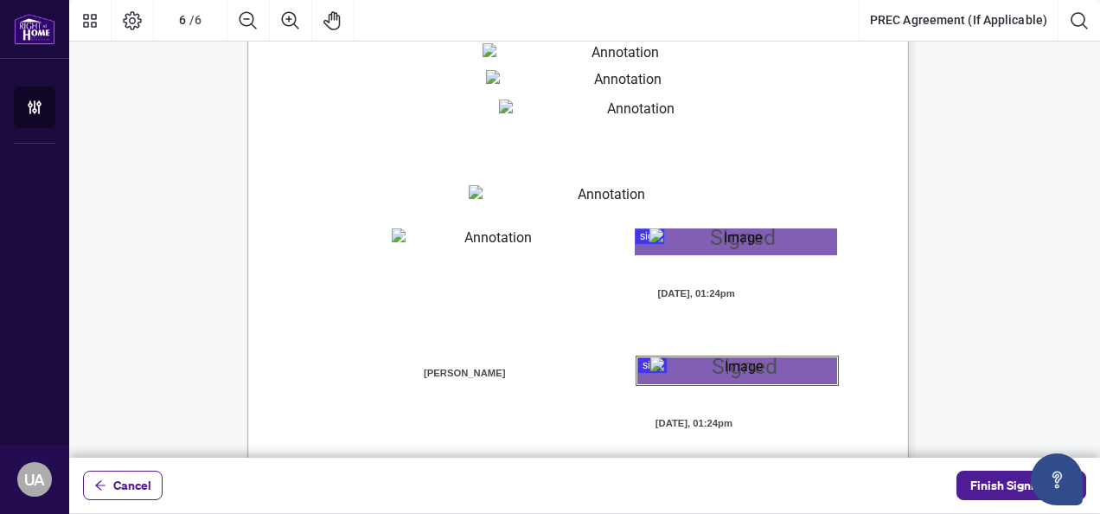
click at [907, 317] on div "V052025 6 By signing below, the parties confirm that they understand and agree …" at bounding box center [660, 411] width 827 height 1071
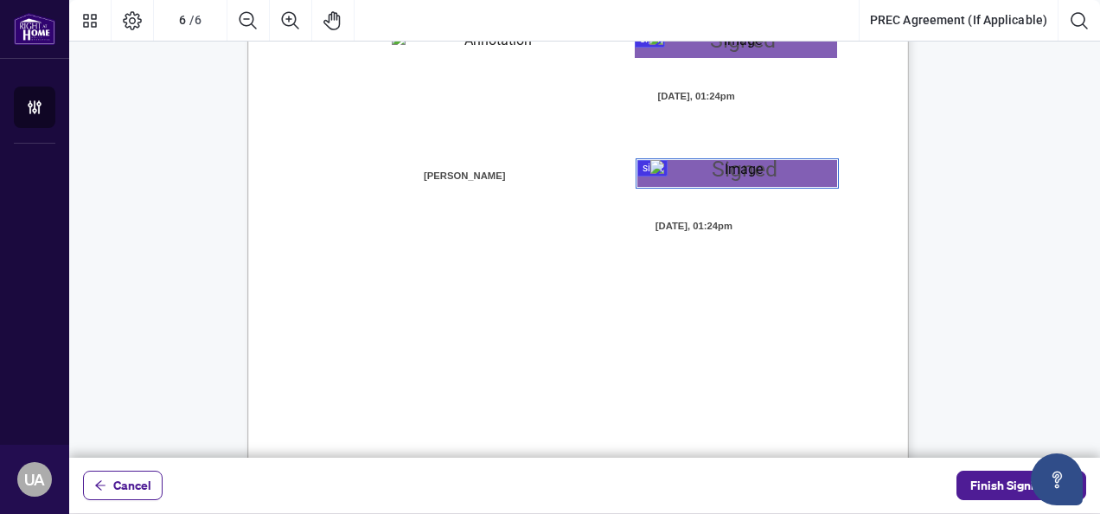
scroll to position [4608, 0]
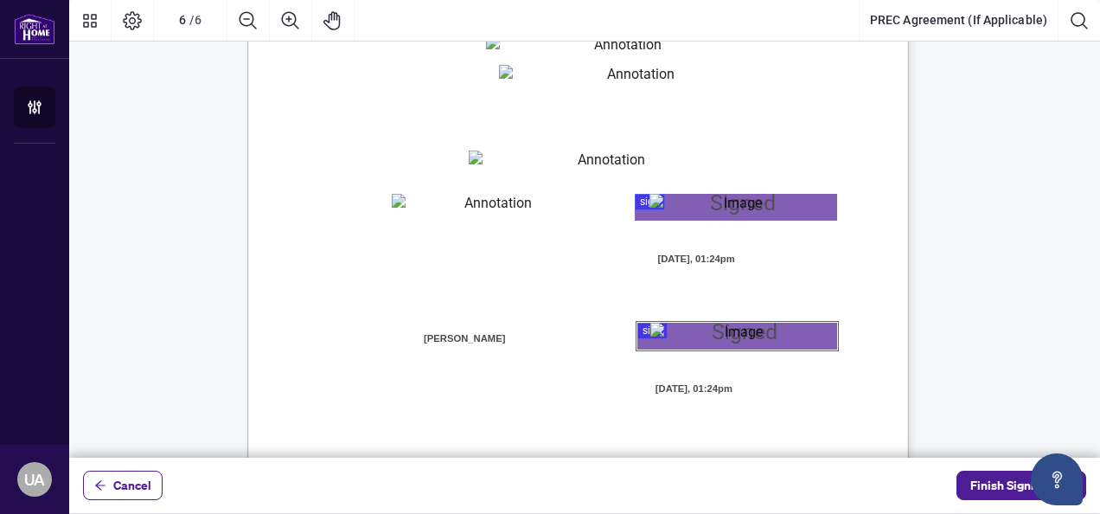
click at [441, 217] on textarea "01JZB0HPF8CT1R9TZXH77QXPYX" at bounding box center [491, 207] width 199 height 26
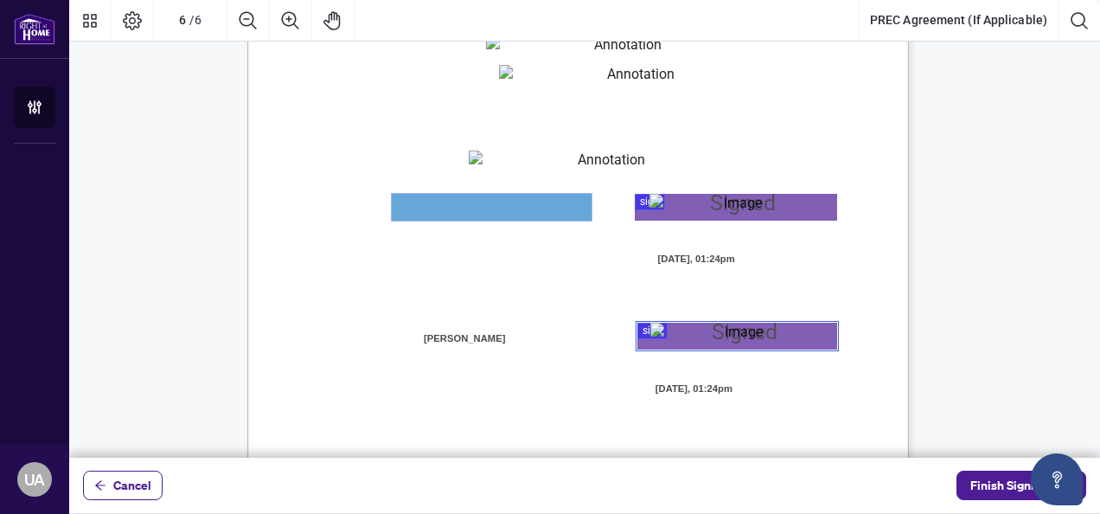
click at [413, 208] on textarea "01JZB0HPF8CT1R9TZXH77QXPYX" at bounding box center [492, 207] width 200 height 27
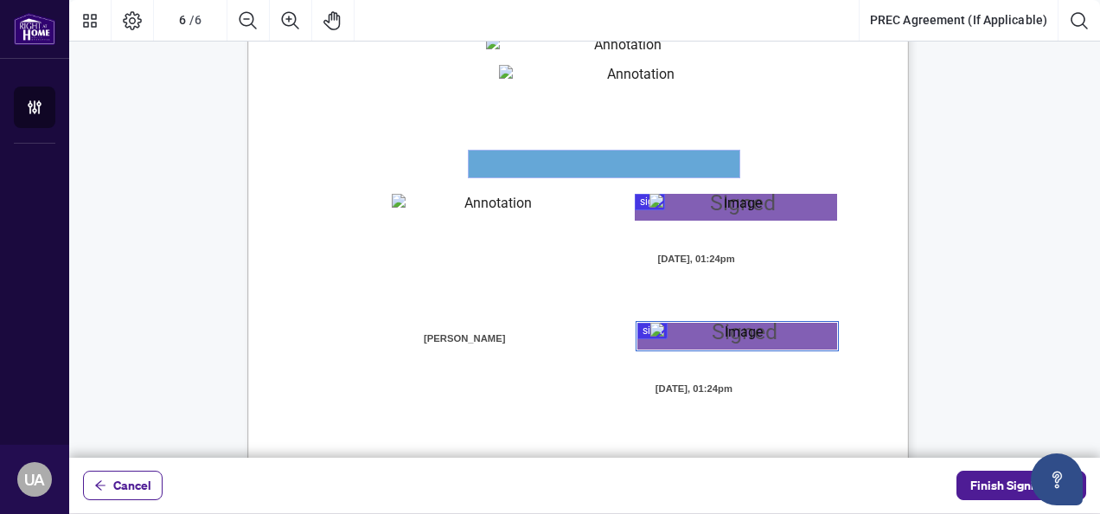
click at [588, 170] on textarea "01JZB0HH21M2R252FTWWV3S3SN" at bounding box center [604, 164] width 271 height 27
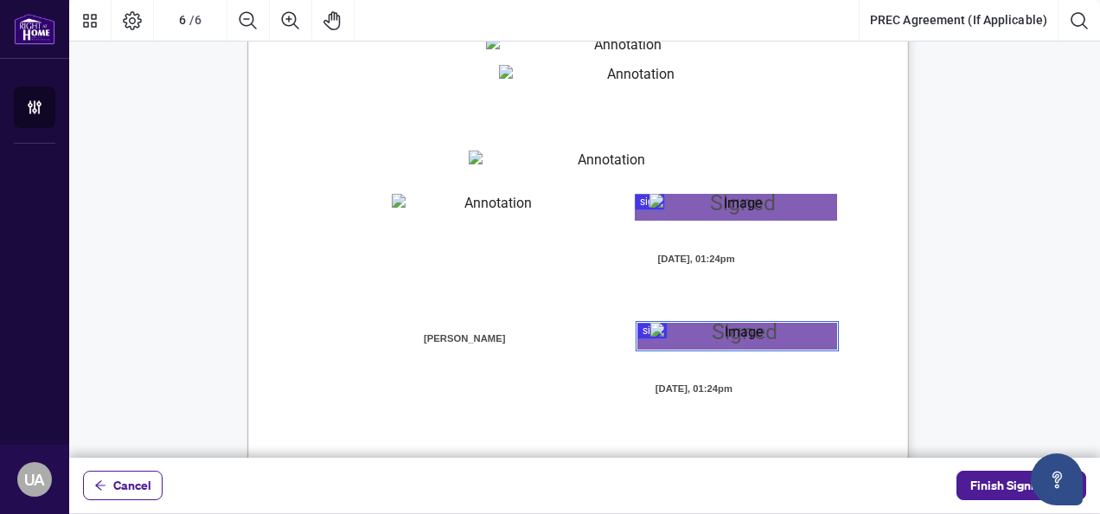
click at [895, 256] on div "V052025 6 By signing below, the parties confirm that they understand and agree …" at bounding box center [660, 377] width 827 height 1071
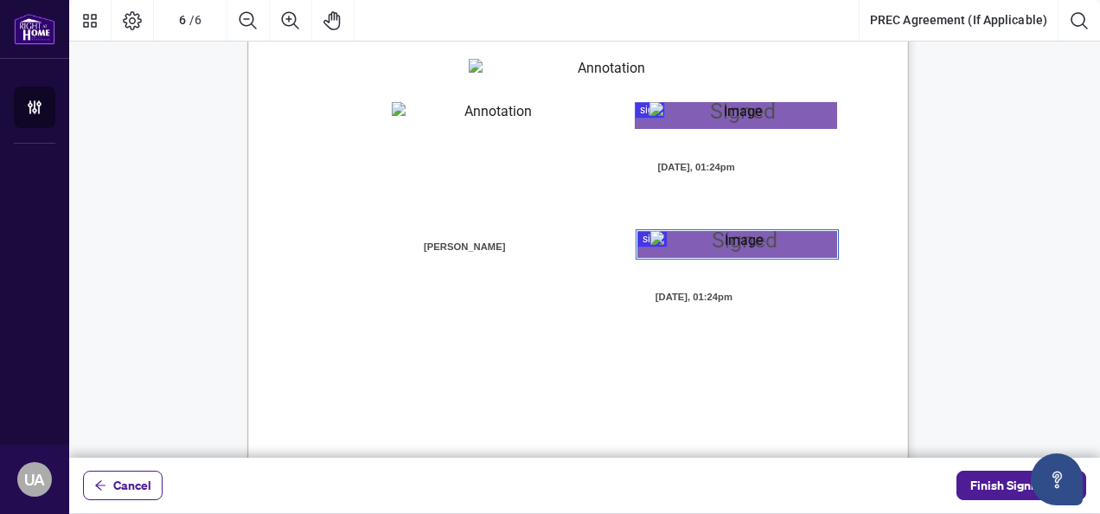
scroll to position [4865, 0]
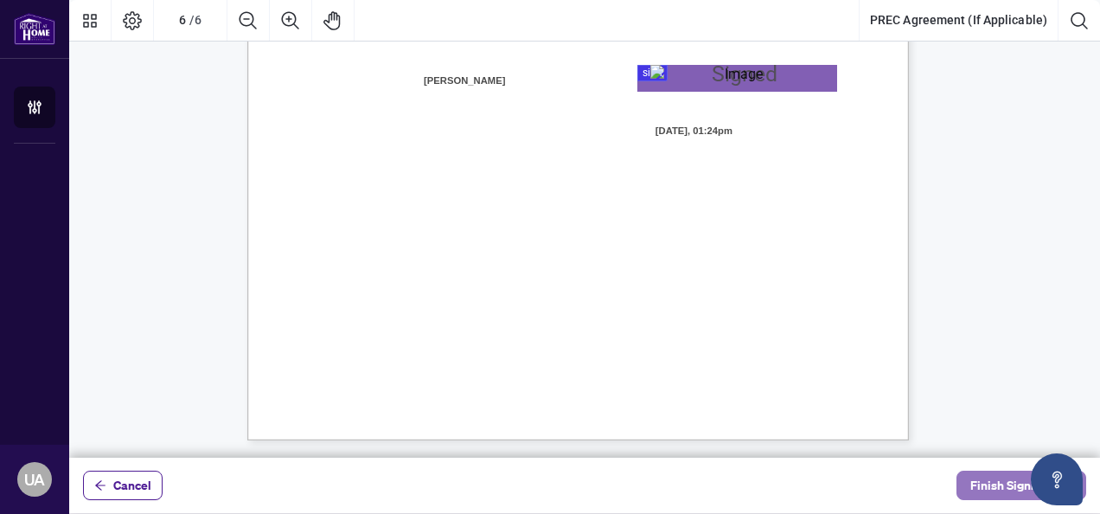
click at [989, 486] on span "Finish Signing" at bounding box center [1010, 485] width 78 height 28
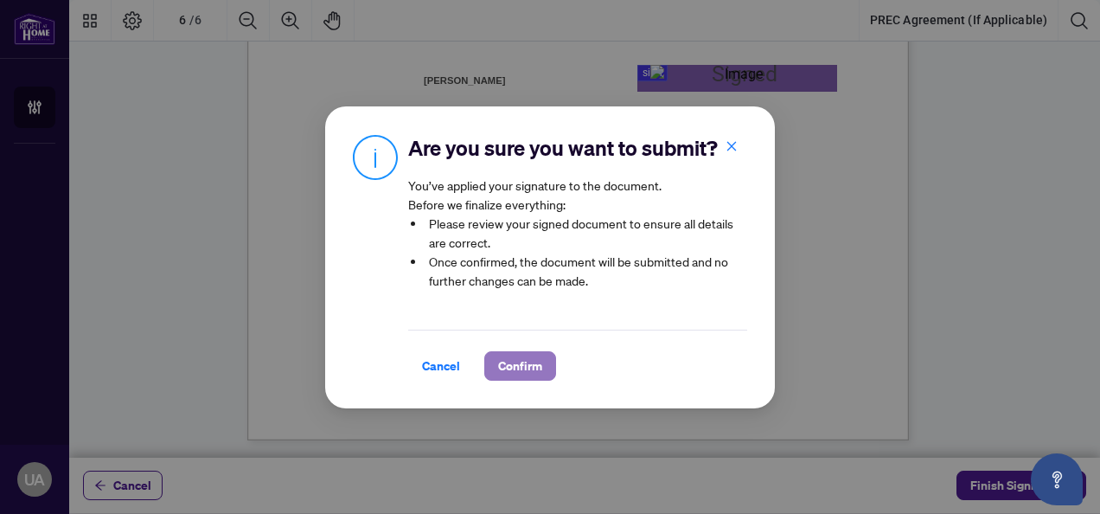
click at [521, 361] on span "Confirm" at bounding box center [520, 366] width 44 height 28
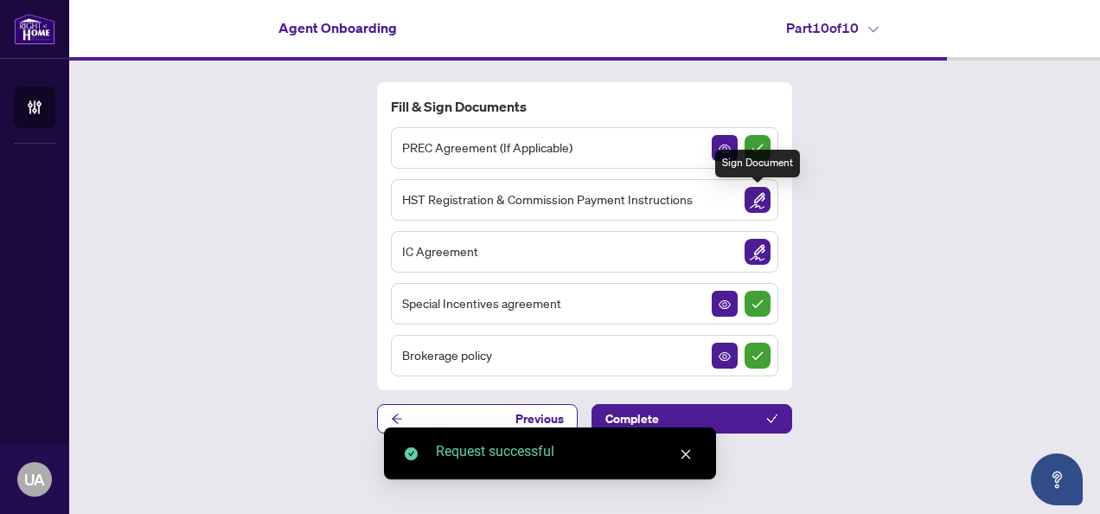
click at [762, 208] on img "Sign Document" at bounding box center [758, 200] width 26 height 26
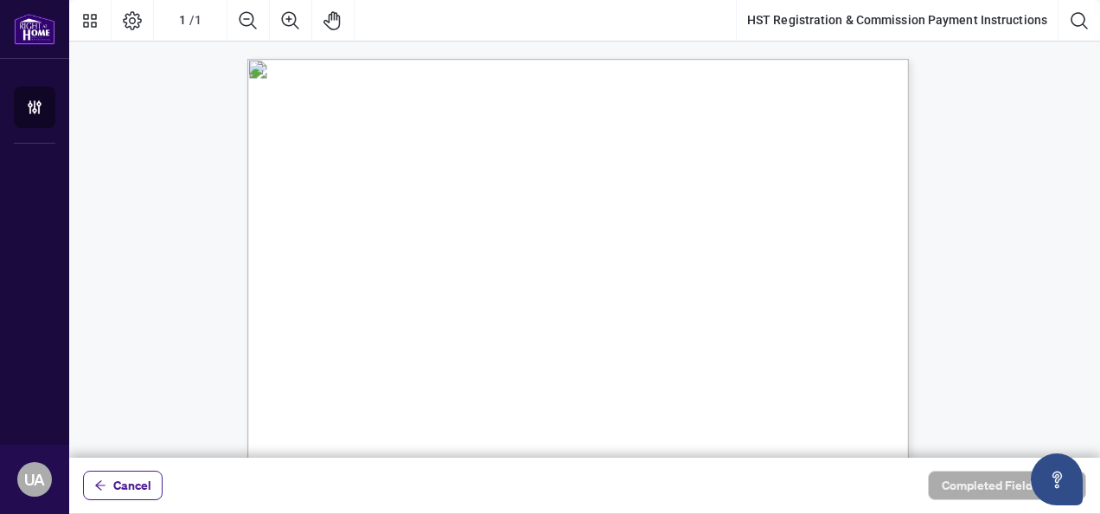
click at [654, 285] on span "or call [PHONE_NUMBER]" at bounding box center [710, 293] width 135 height 16
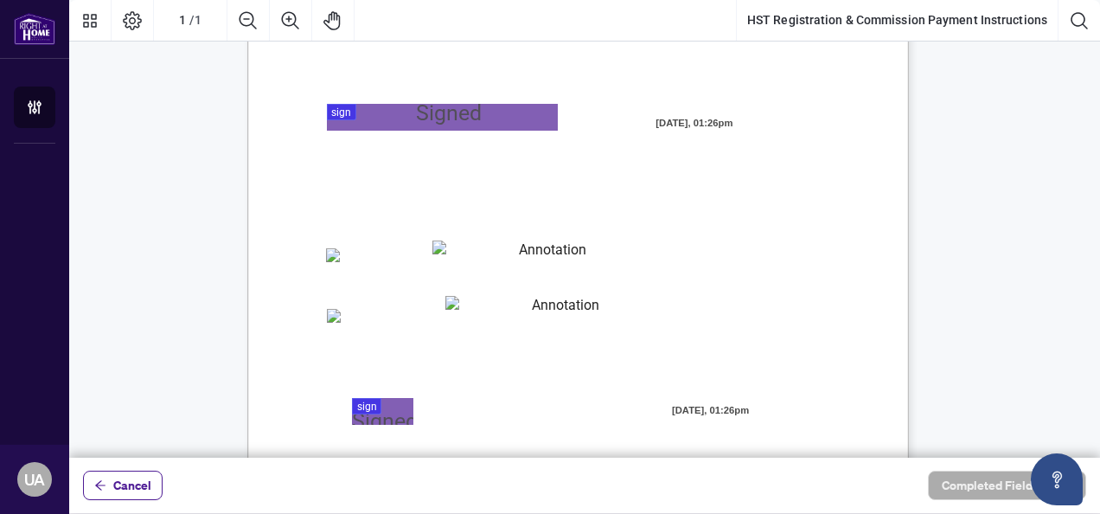
scroll to position [415, 0]
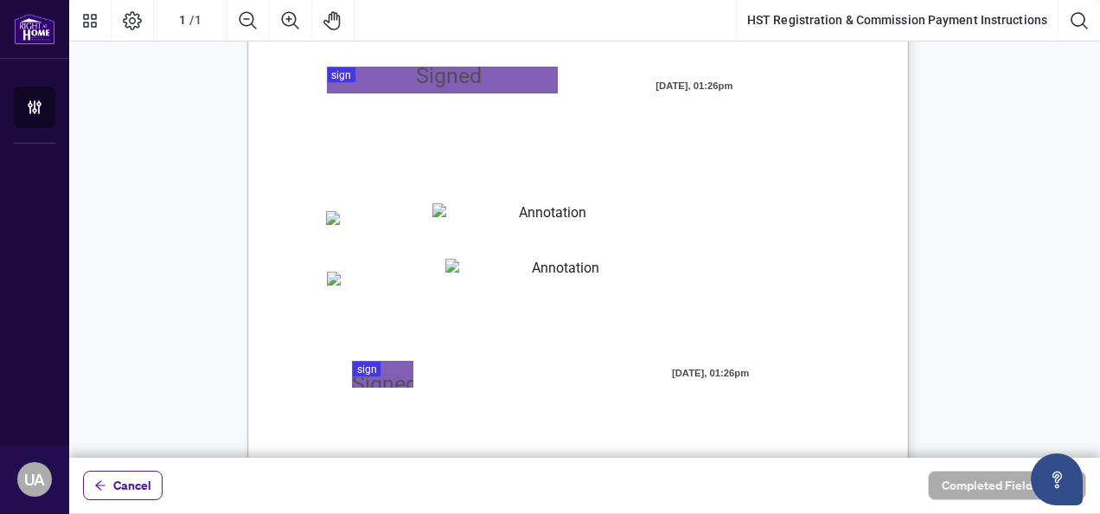
click at [398, 106] on div "MY COMMISSION PAYMENTS AND HST REGISTRATION For Right at Home Realty to pay out…" at bounding box center [660, 179] width 827 height 1071
click at [425, 88] on div at bounding box center [584, 229] width 1031 height 458
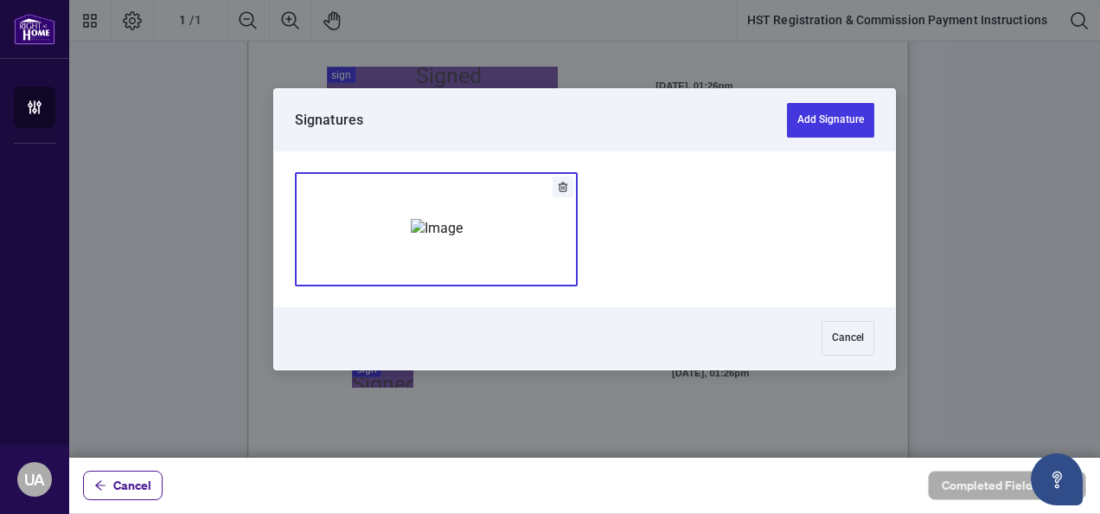
click at [463, 238] on img "Add Signature" at bounding box center [437, 228] width 52 height 19
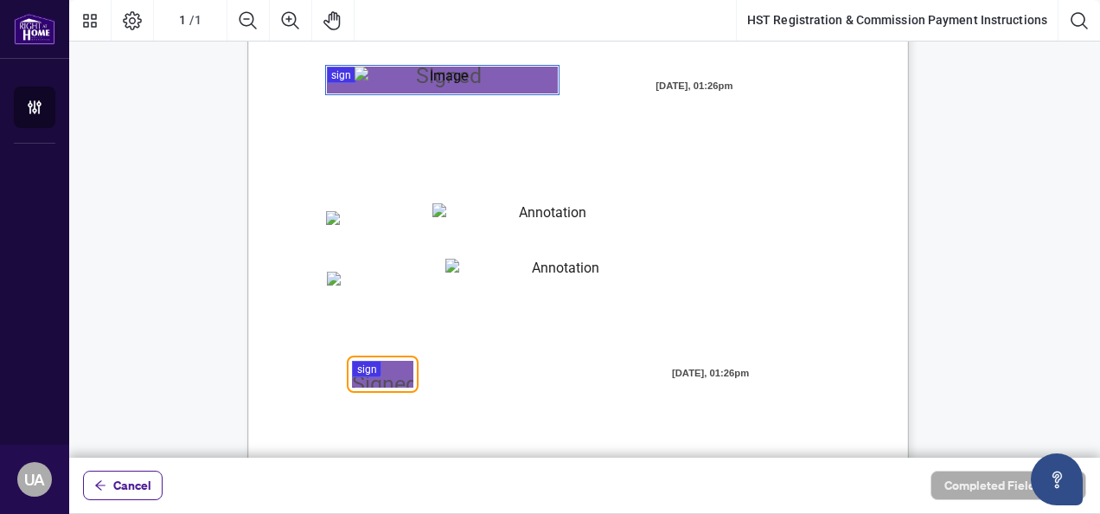
click at [381, 375] on div at bounding box center [584, 229] width 1031 height 458
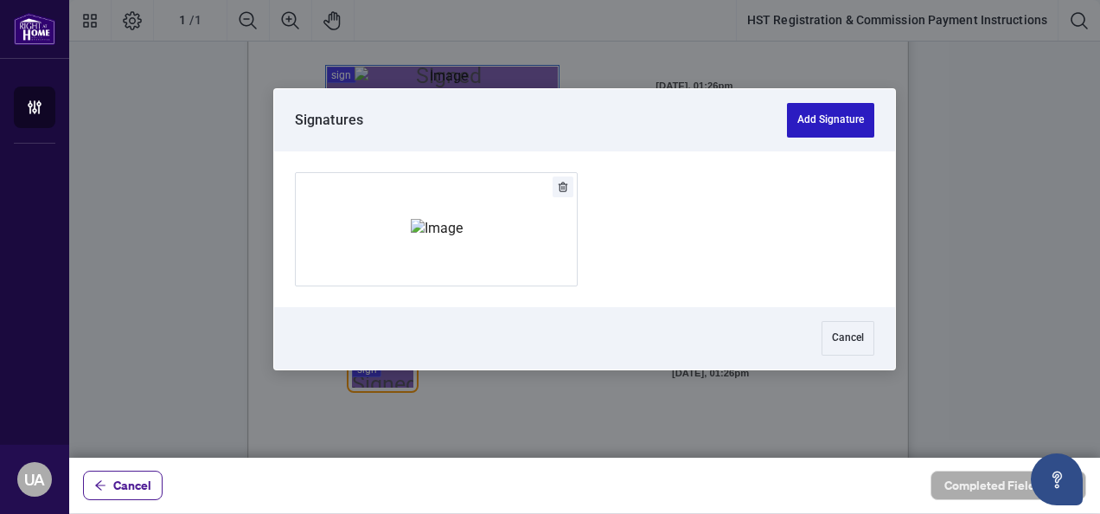
click at [829, 133] on button "Add Signature" at bounding box center [830, 120] width 87 height 35
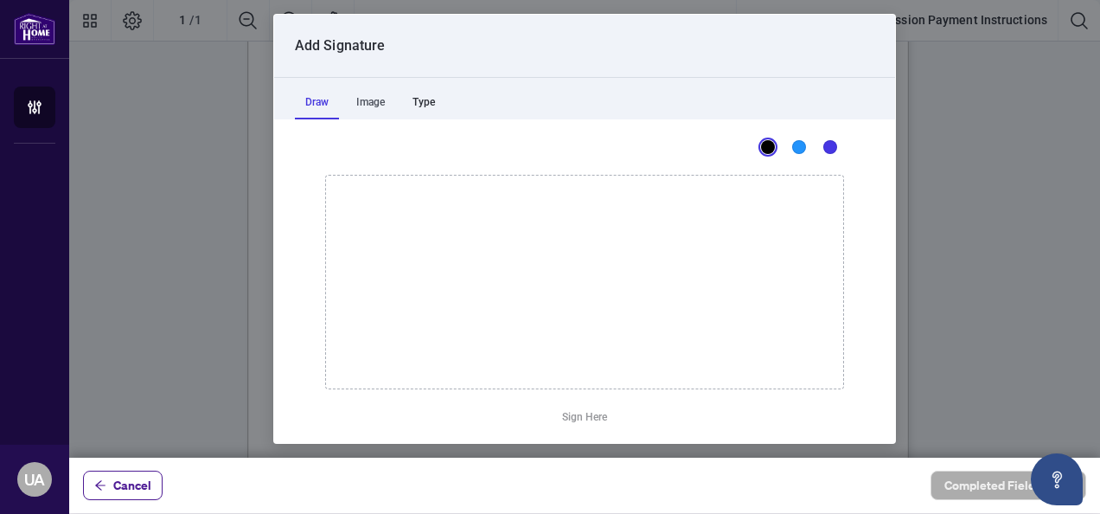
click at [426, 100] on div "Type" at bounding box center [423, 102] width 43 height 35
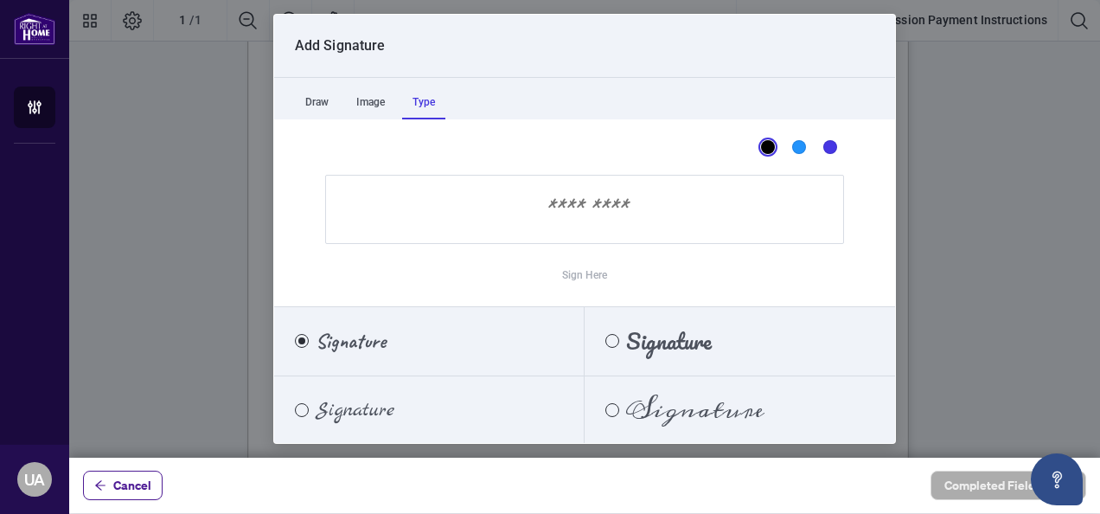
click at [677, 414] on span "Signature" at bounding box center [695, 410] width 138 height 19
click at [609, 211] on input "Sign Here" at bounding box center [584, 209] width 519 height 69
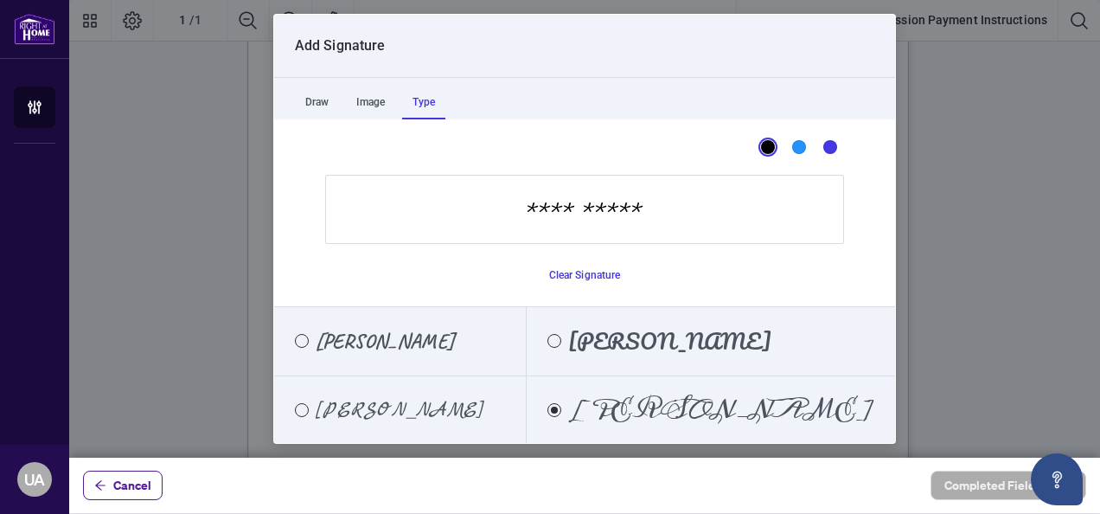
type input "**********"
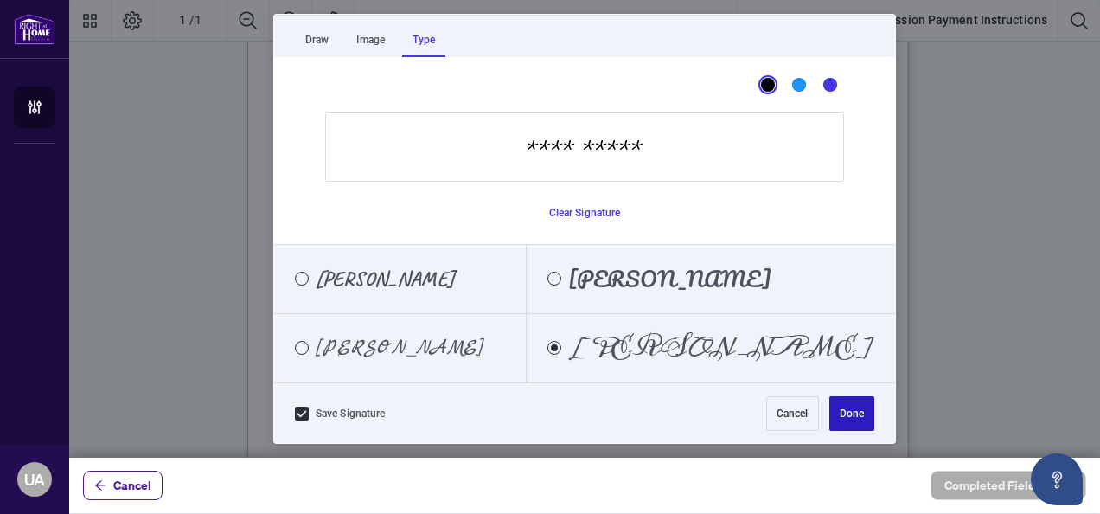
click at [858, 406] on button "Done" at bounding box center [852, 413] width 45 height 35
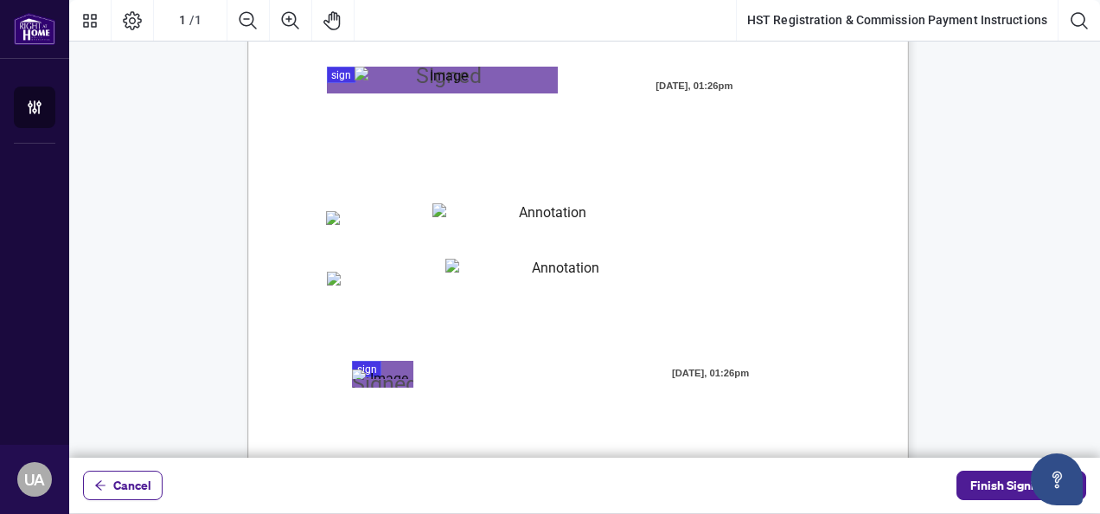
click at [982, 343] on div "MY COMMISSION PAYMENTS AND HST REGISTRATION For Right at Home Realty to pay out…" at bounding box center [584, 63] width 1031 height 874
click at [517, 215] on textarea "01JZB1JNXBA4KCHEGNK9K5ZCEV" at bounding box center [546, 213] width 227 height 20
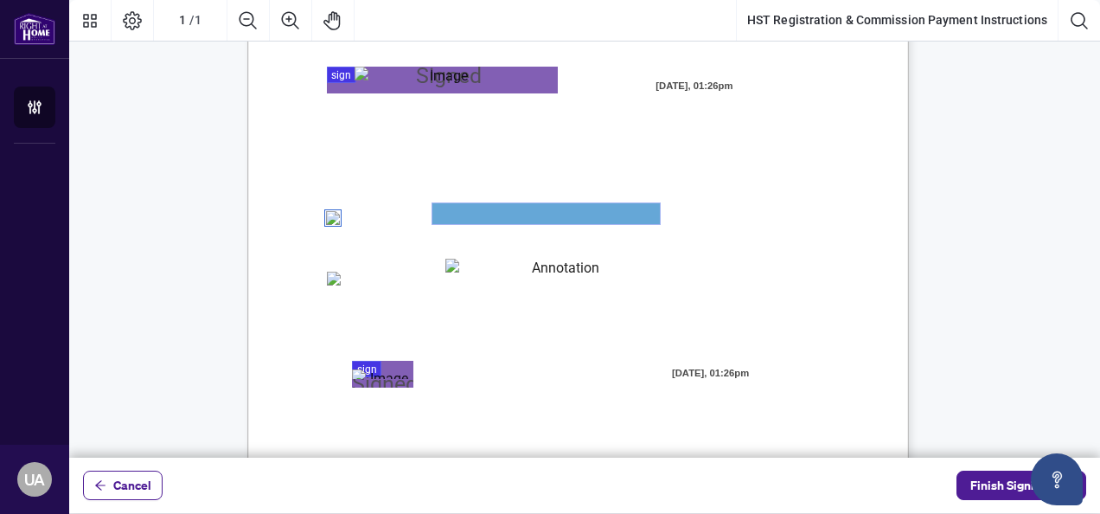
scroll to position [474, 0]
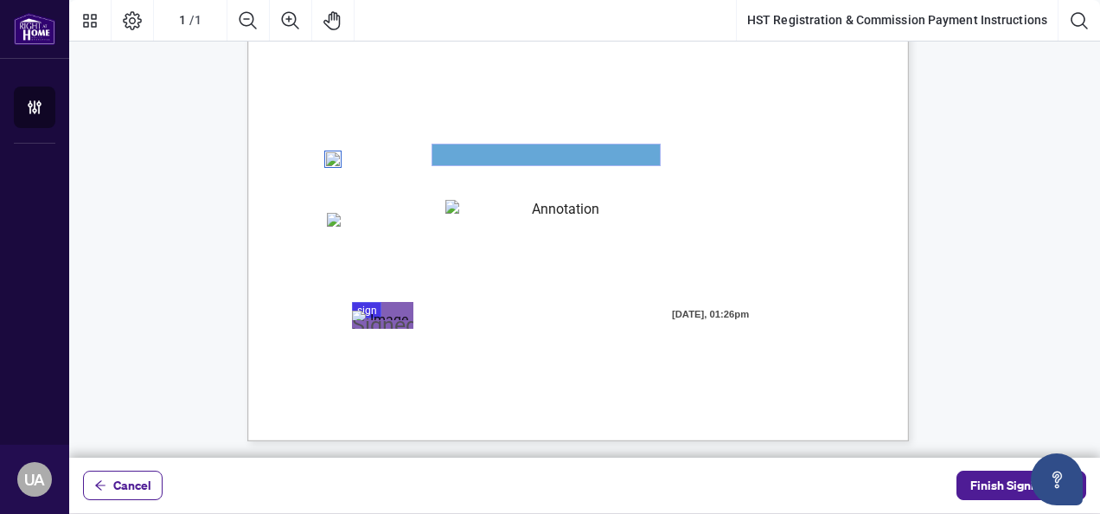
click at [481, 148] on textarea "01JZB1JNXBA4KCHEGNK9K5ZCEV" at bounding box center [547, 154] width 228 height 21
click at [482, 154] on textarea "01JZB1JNXBA4KCHEGNK9K5ZCEV" at bounding box center [547, 154] width 228 height 21
click at [754, 143] on div "MY COMMISSION PAYMENTS AND HST REGISTRATION For Right at Home Realty to pay out…" at bounding box center [660, 120] width 827 height 1071
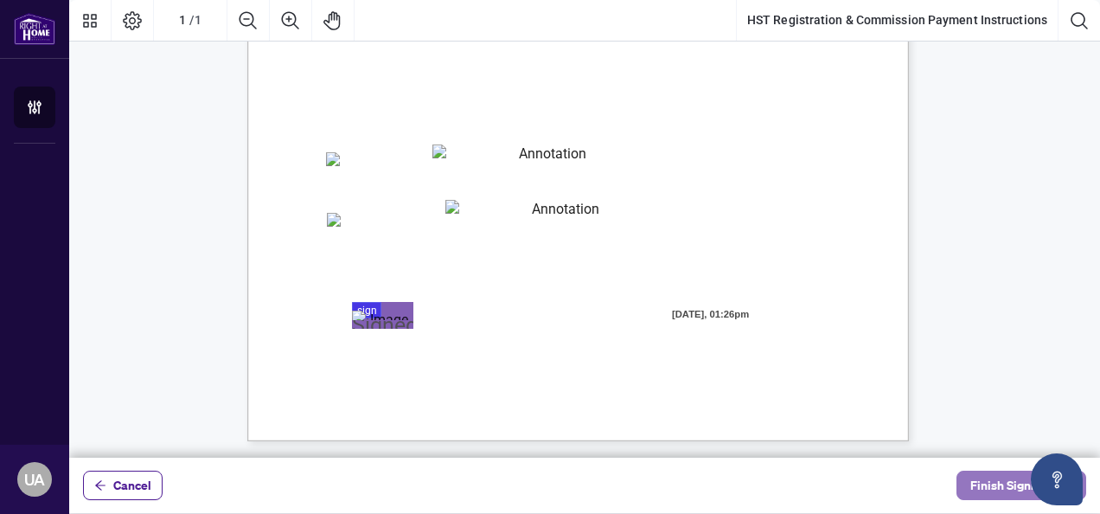
click at [988, 484] on span "Finish Signing" at bounding box center [1010, 485] width 78 height 28
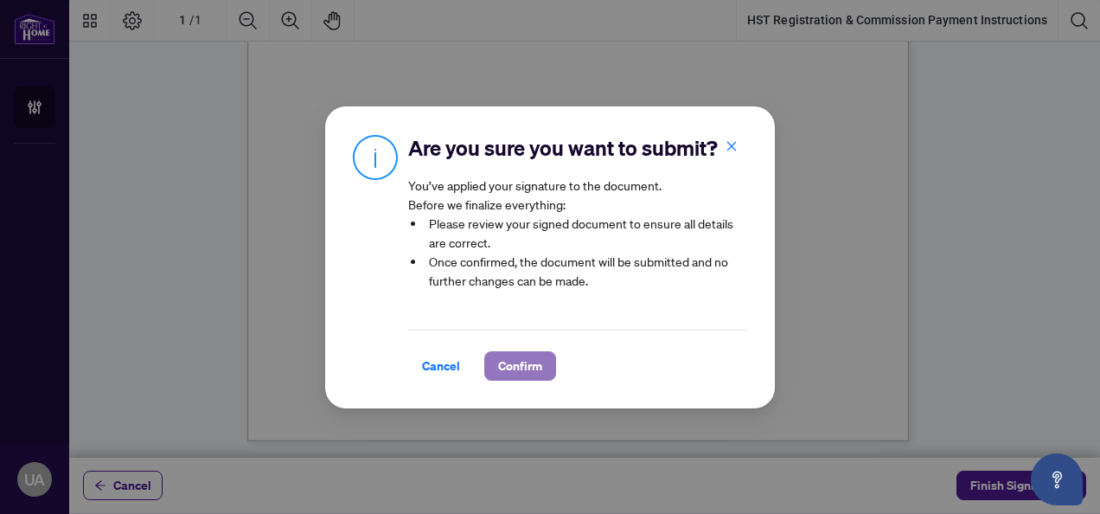
click at [521, 365] on span "Confirm" at bounding box center [520, 366] width 44 height 28
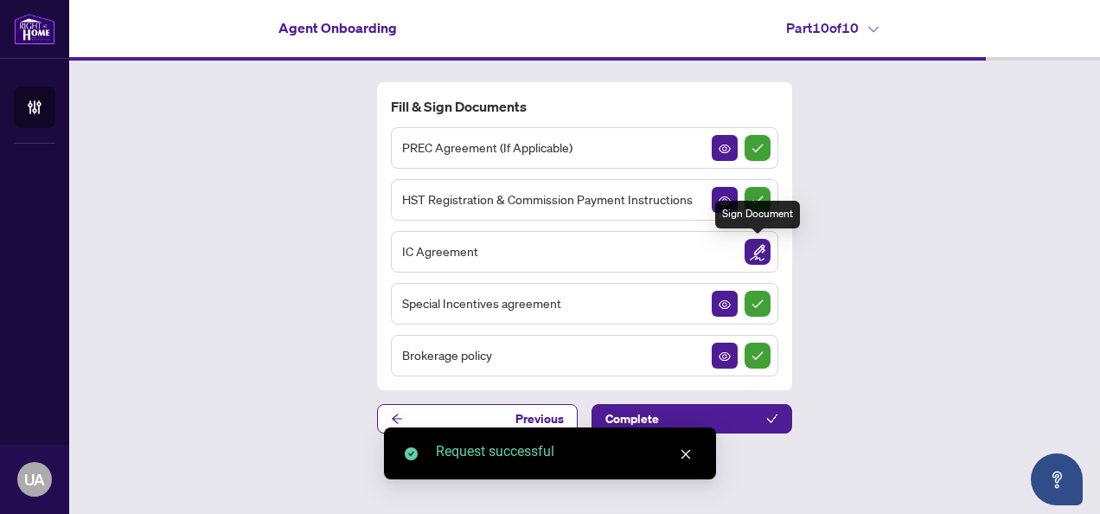
click at [765, 249] on img "Sign Document" at bounding box center [758, 252] width 26 height 26
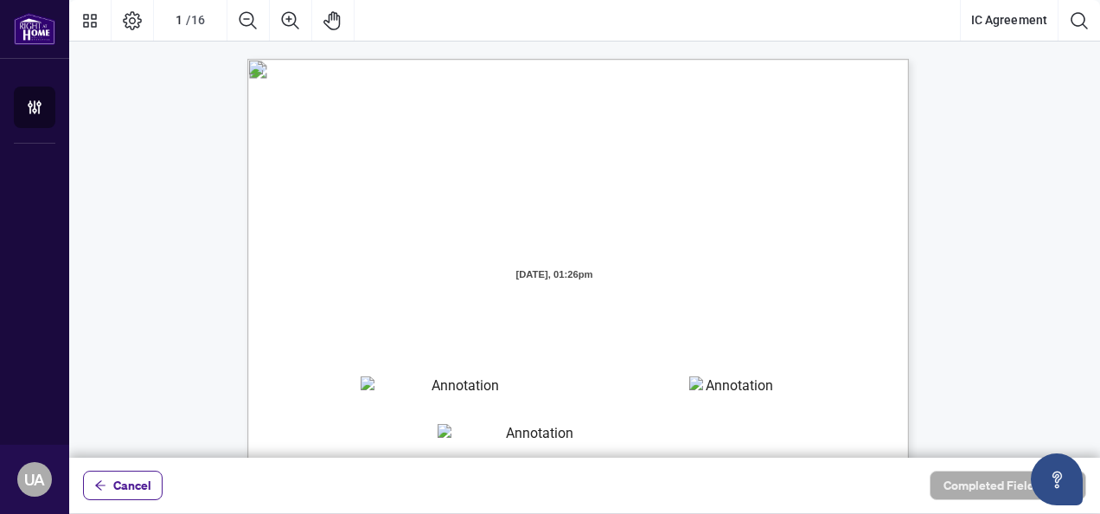
click at [440, 389] on textarea "01JZGEV3XZ3KFEGBZ2CNA7HTFN" at bounding box center [458, 389] width 195 height 26
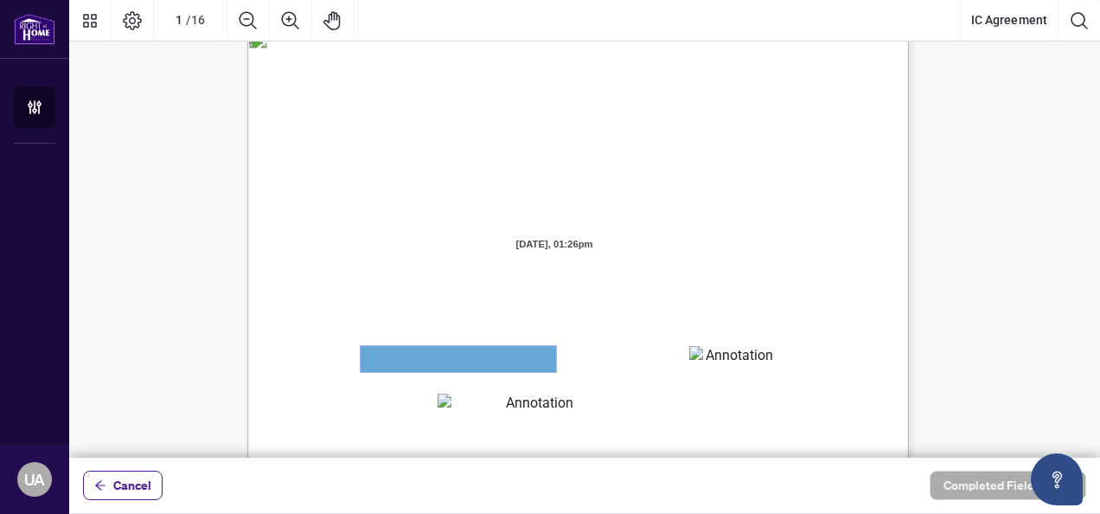
scroll to position [35, 0]
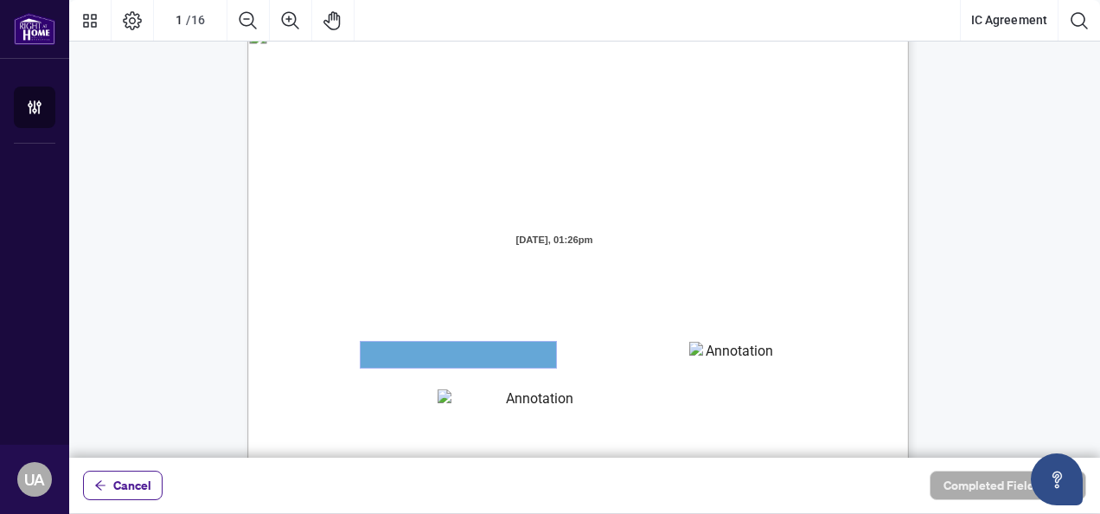
click at [440, 389] on textarea "01JZGEVHJ0R0VEYMTY8SV1B00E" at bounding box center [533, 402] width 190 height 26
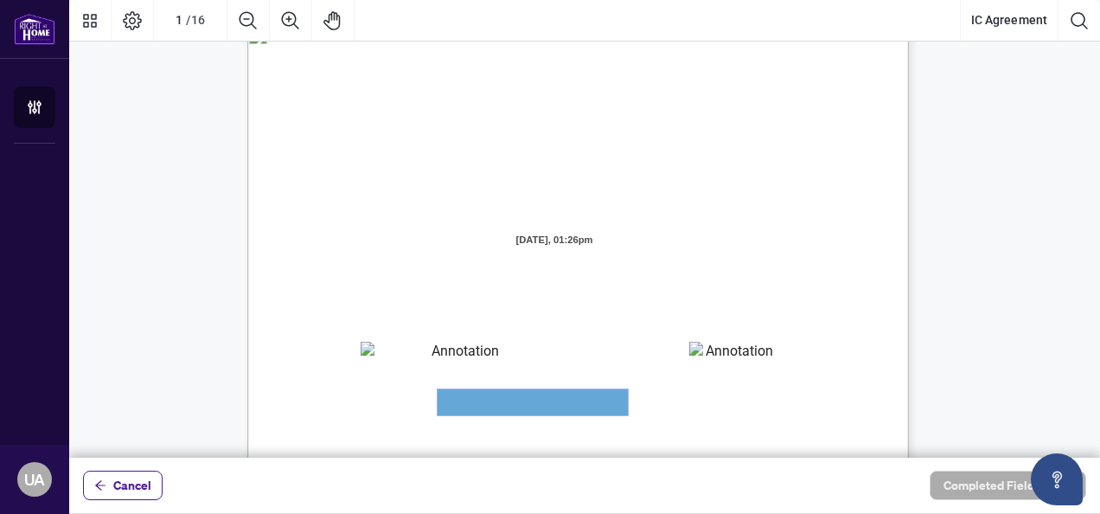
click at [490, 409] on textarea "01JZGEVHJ0R0VEYMTY8SV1B00E" at bounding box center [533, 402] width 190 height 26
click at [725, 352] on textarea "01JZGEV6T51DM8ETB7SD5B77AE" at bounding box center [732, 355] width 87 height 26
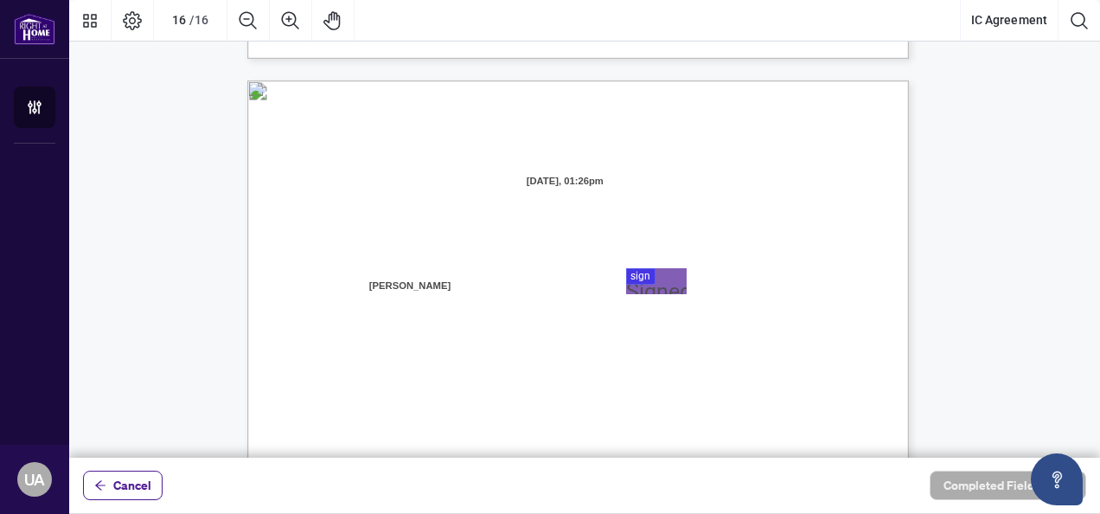
scroll to position [13184, 0]
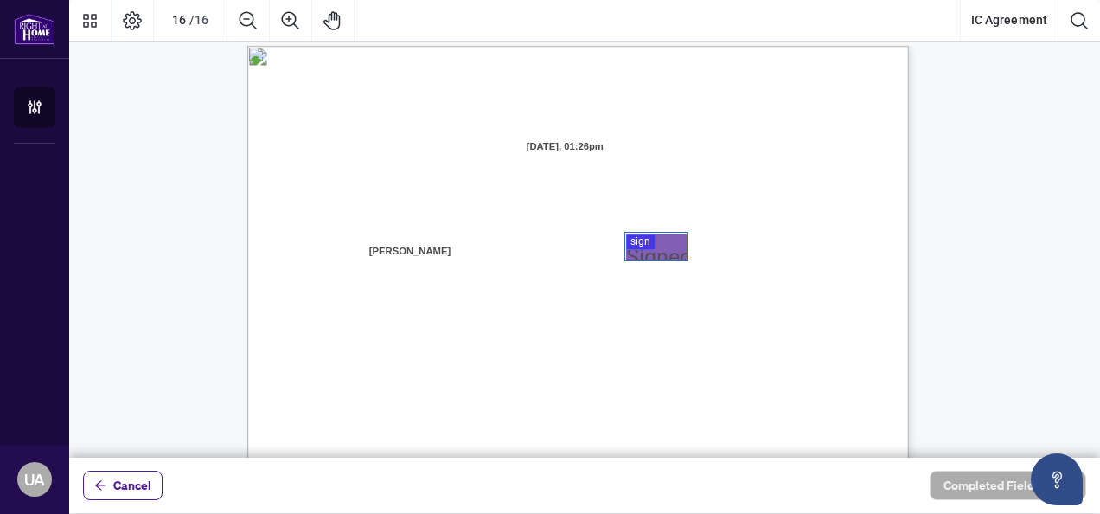
click at [667, 247] on div at bounding box center [584, 229] width 1031 height 458
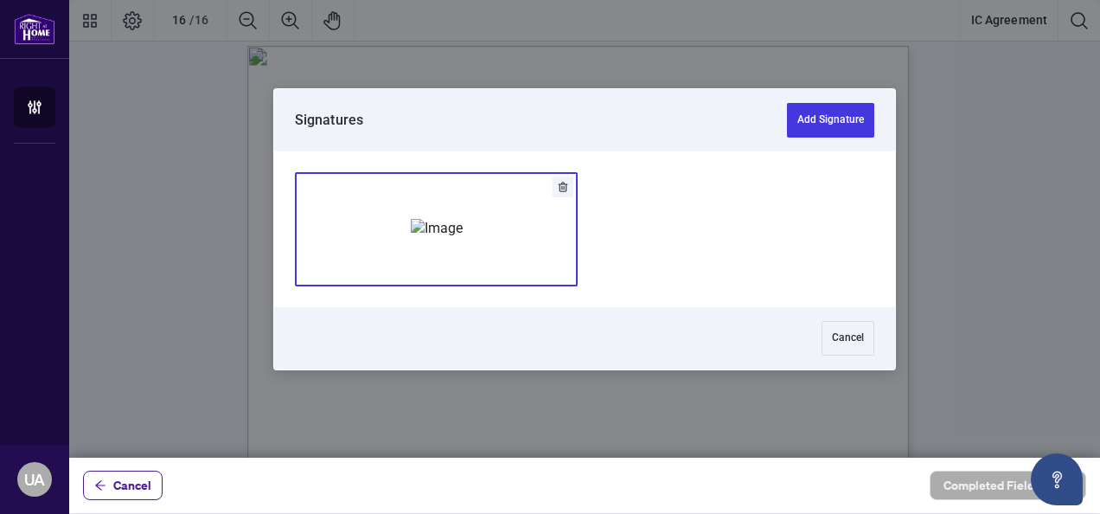
click at [411, 238] on img "Add Signature" at bounding box center [437, 228] width 52 height 19
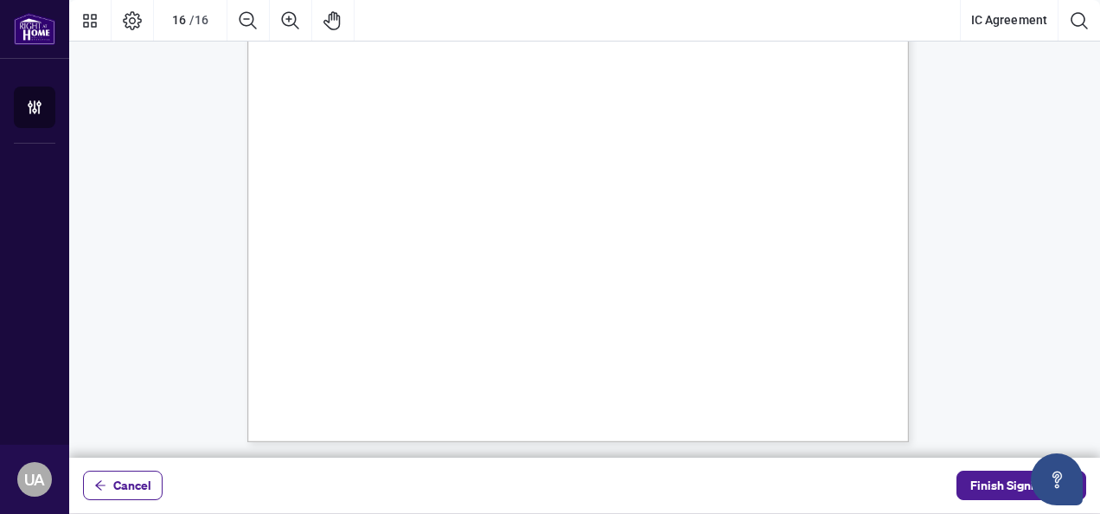
scroll to position [13646, 0]
click at [979, 487] on span "Finish Signing" at bounding box center [1010, 485] width 78 height 28
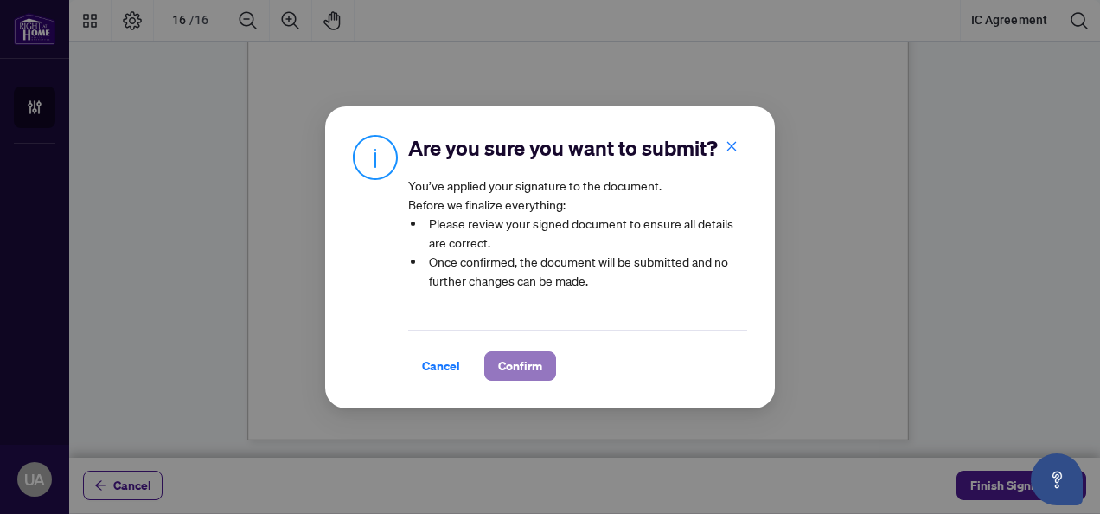
click at [523, 372] on span "Confirm" at bounding box center [520, 366] width 44 height 28
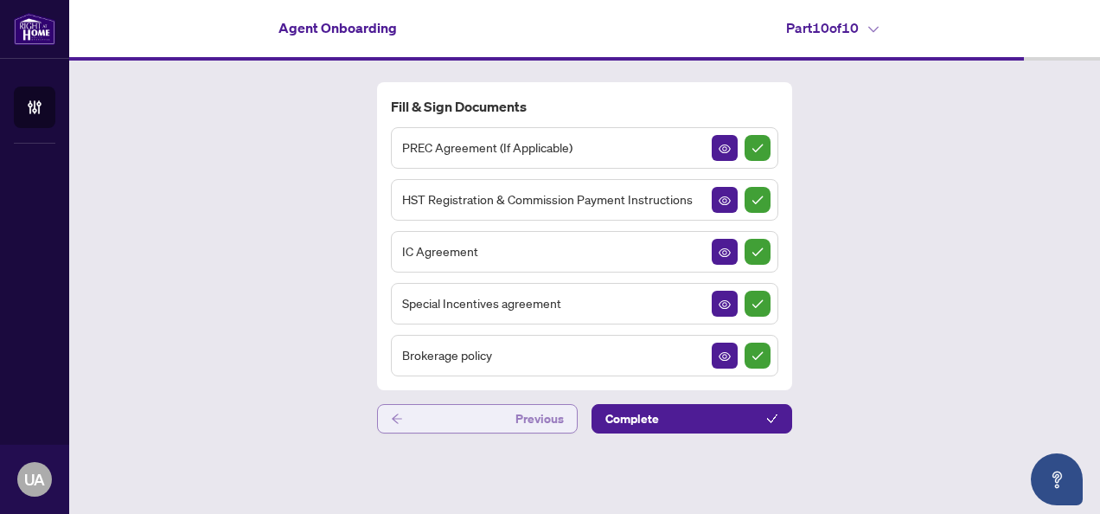
click at [513, 419] on button "Previous" at bounding box center [477, 418] width 201 height 29
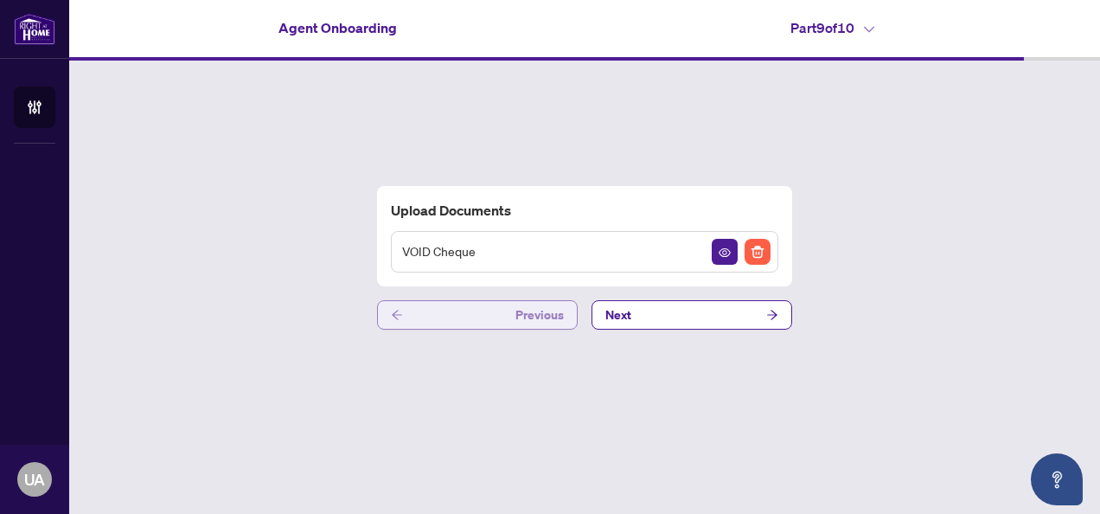
click at [453, 306] on button "Previous" at bounding box center [477, 314] width 201 height 29
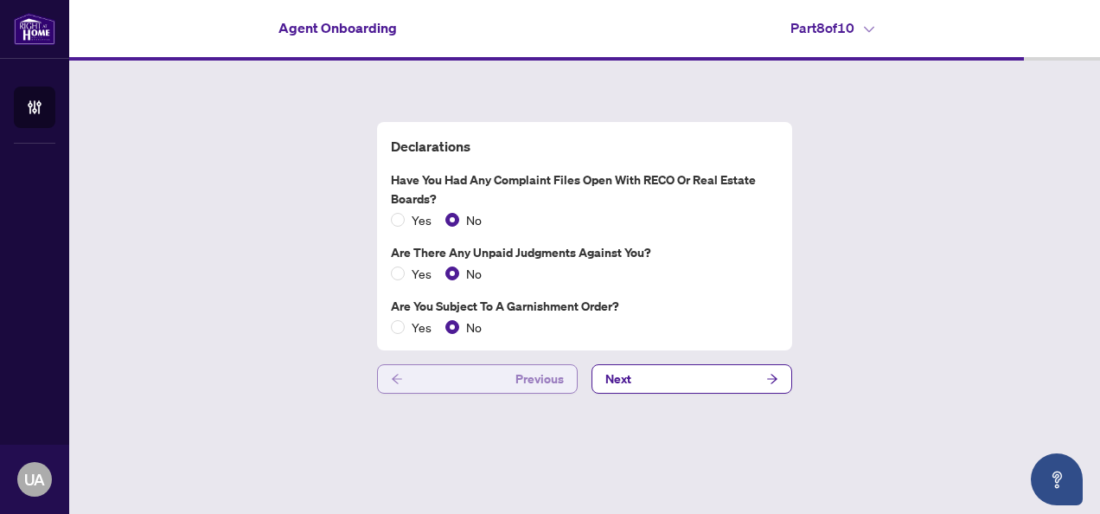
click at [484, 381] on button "Previous" at bounding box center [477, 378] width 201 height 29
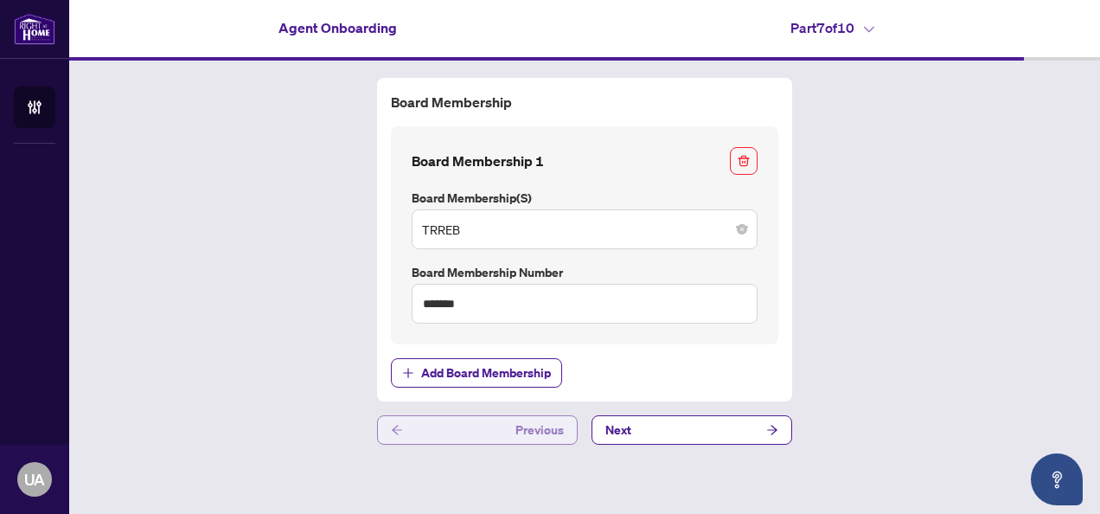
click at [493, 432] on button "Previous" at bounding box center [477, 429] width 201 height 29
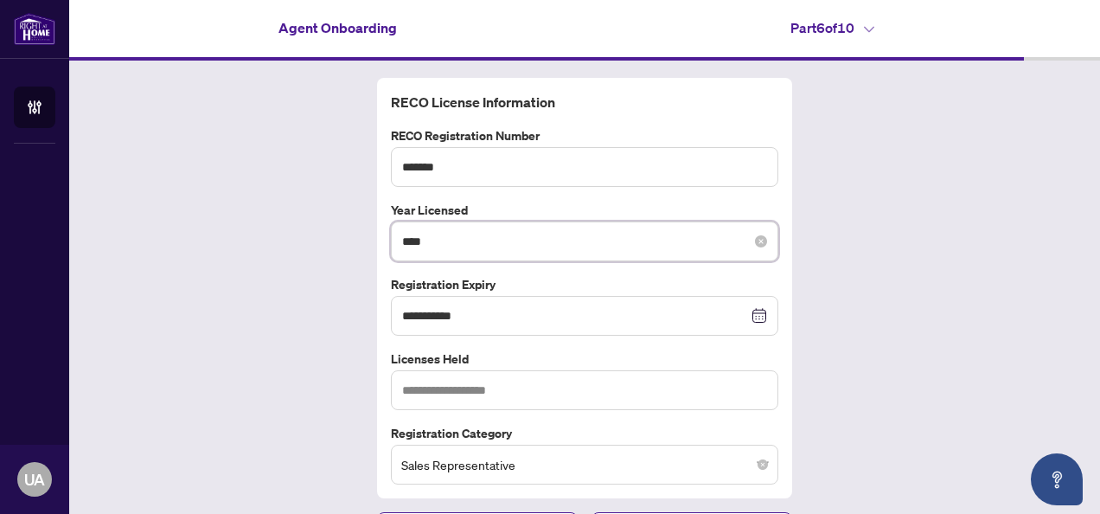
click at [723, 237] on input "****" at bounding box center [575, 241] width 346 height 19
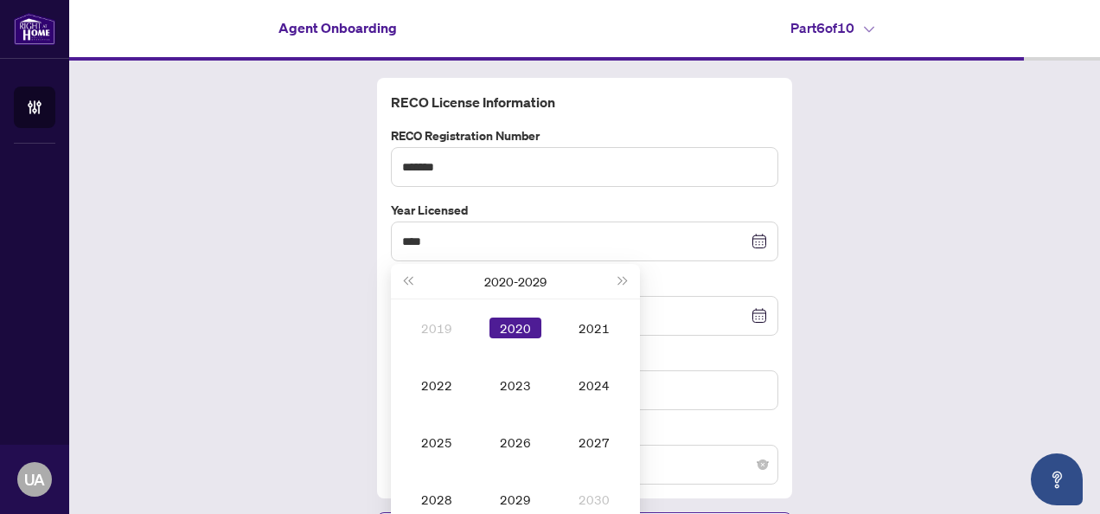
click at [886, 311] on div "**********" at bounding box center [584, 310] width 1031 height 498
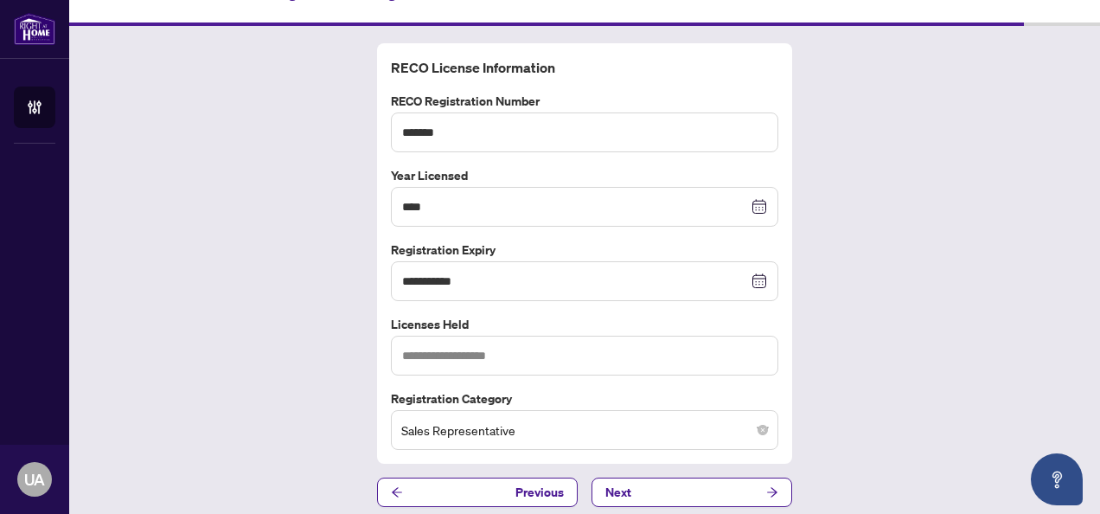
scroll to position [42, 0]
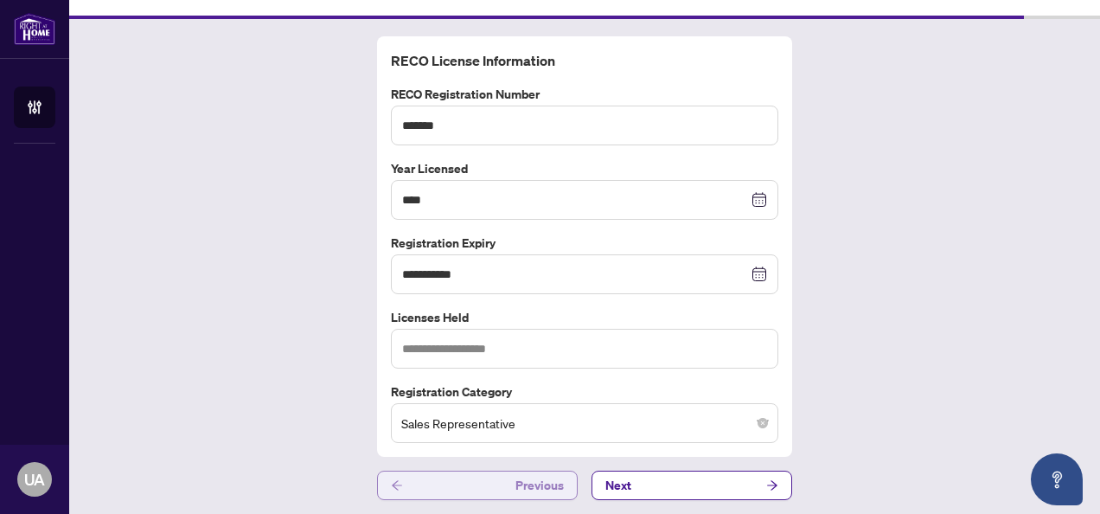
click at [495, 484] on button "Previous" at bounding box center [477, 485] width 201 height 29
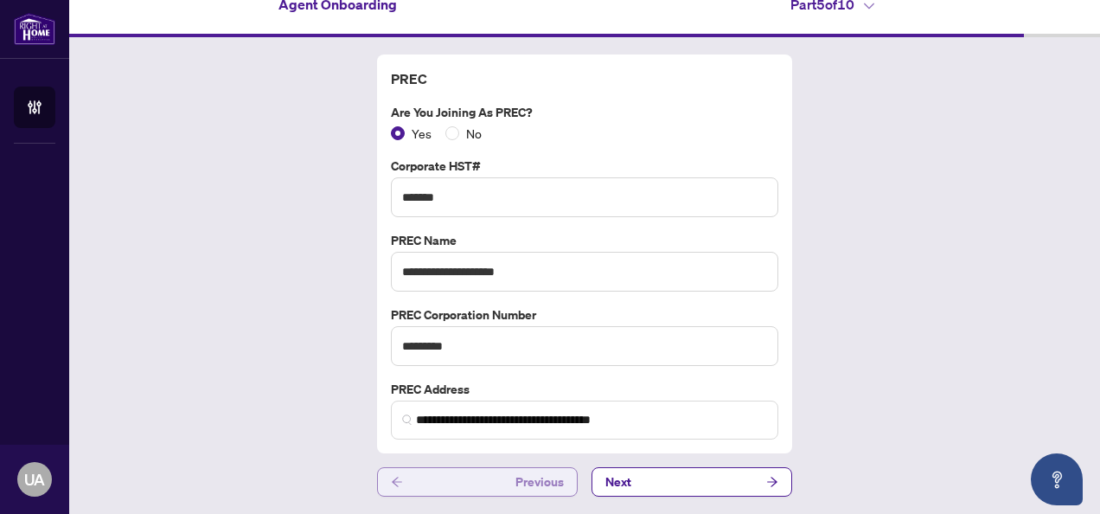
scroll to position [19, 0]
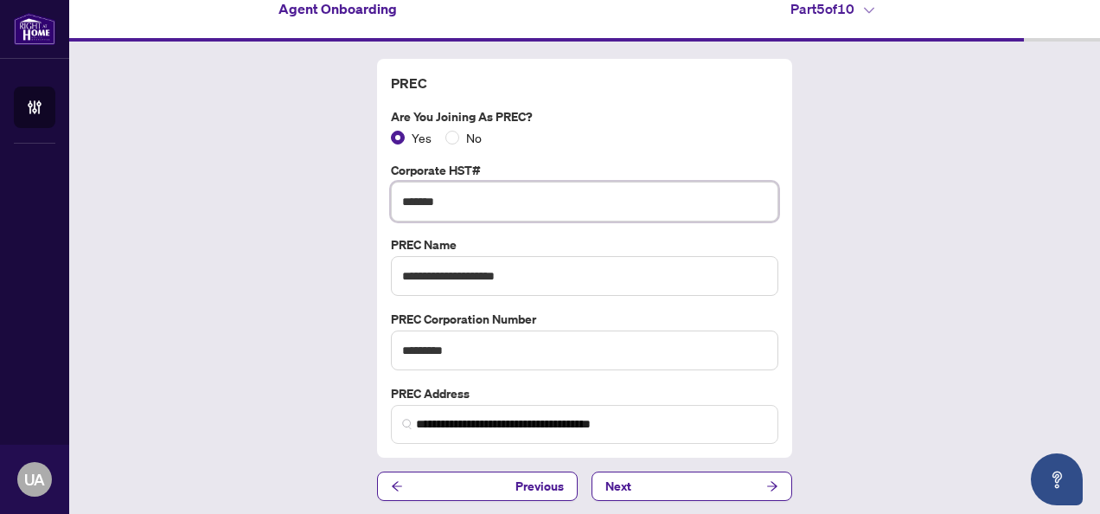
click at [452, 205] on input "*******" at bounding box center [585, 202] width 388 height 40
paste input "**"
type input "*********"
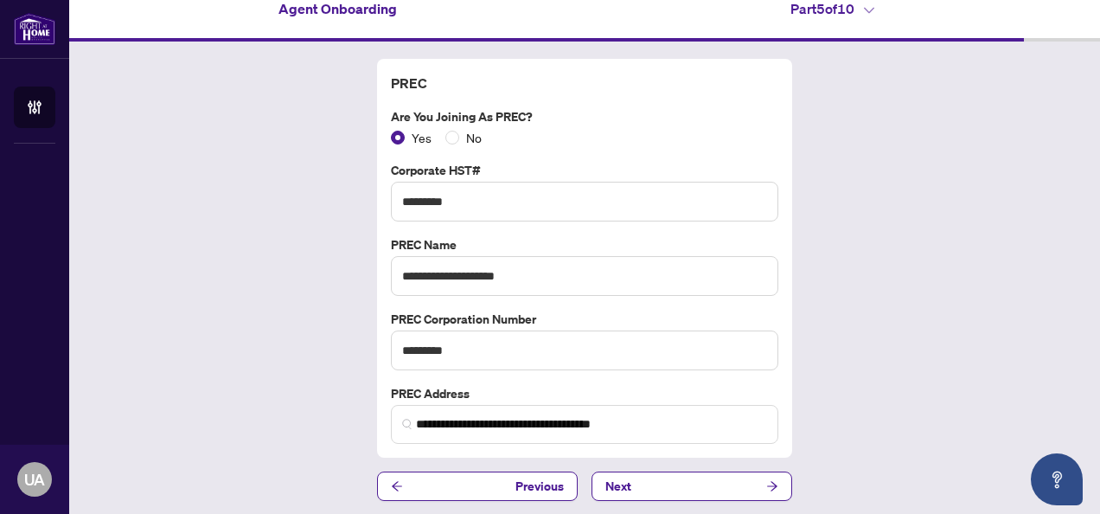
click at [847, 260] on div "**********" at bounding box center [584, 280] width 1031 height 477
click at [486, 352] on input "*********" at bounding box center [585, 350] width 388 height 40
paste input "text"
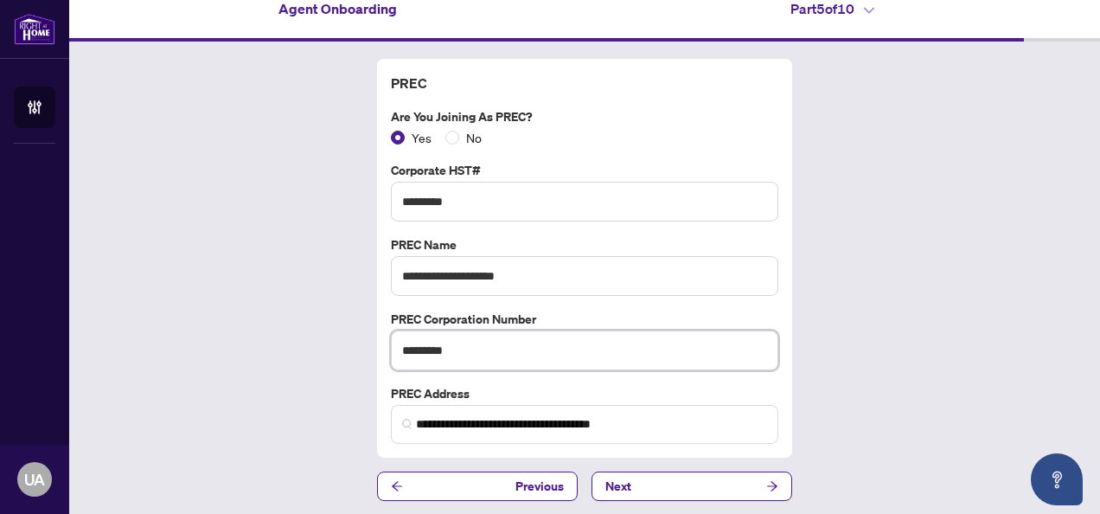
drag, startPoint x: 497, startPoint y: 353, endPoint x: 279, endPoint y: 308, distance: 221.8
click at [279, 308] on div "**********" at bounding box center [584, 280] width 1031 height 477
paste input "text"
drag, startPoint x: 460, startPoint y: 352, endPoint x: 299, endPoint y: 348, distance: 161.0
click at [299, 348] on div "**********" at bounding box center [584, 280] width 1031 height 477
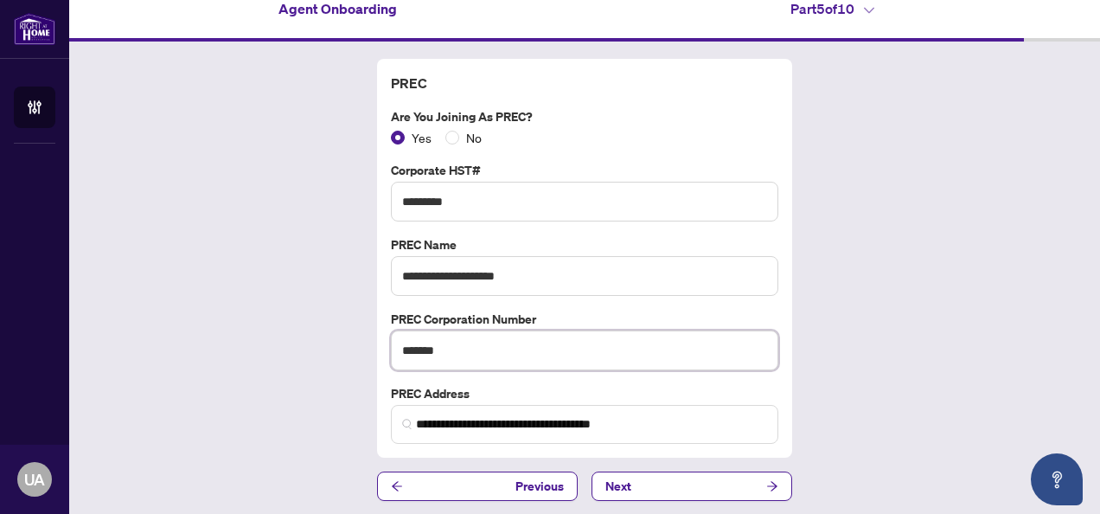
paste input "**"
type input "**********"
drag, startPoint x: 527, startPoint y: 355, endPoint x: 302, endPoint y: 339, distance: 225.5
click at [302, 339] on div "**********" at bounding box center [584, 280] width 1031 height 477
drag, startPoint x: 495, startPoint y: 195, endPoint x: 228, endPoint y: 168, distance: 267.8
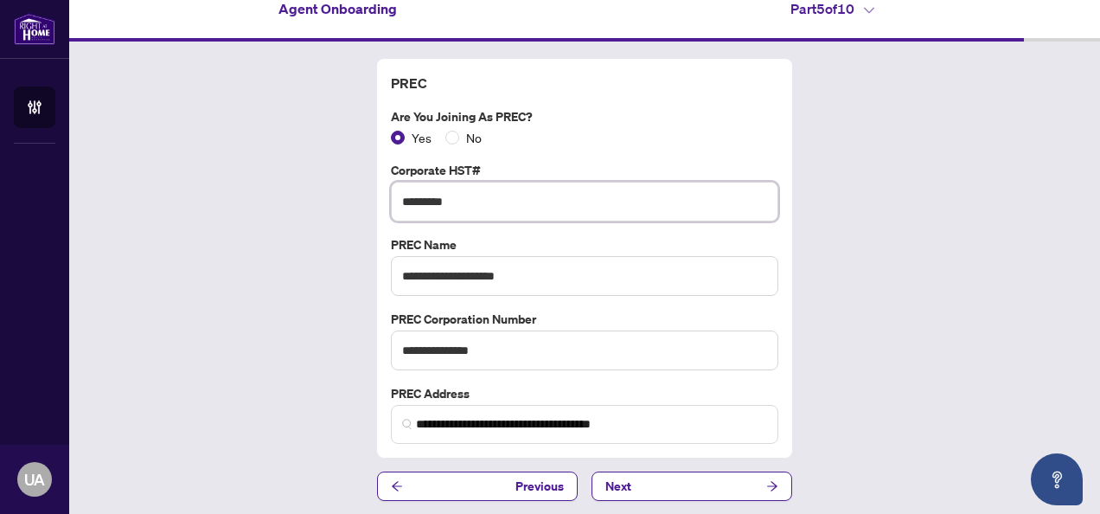
click at [228, 168] on div "**********" at bounding box center [584, 280] width 1031 height 477
paste input "******"
type input "**********"
click at [526, 342] on input "**********" at bounding box center [585, 350] width 388 height 40
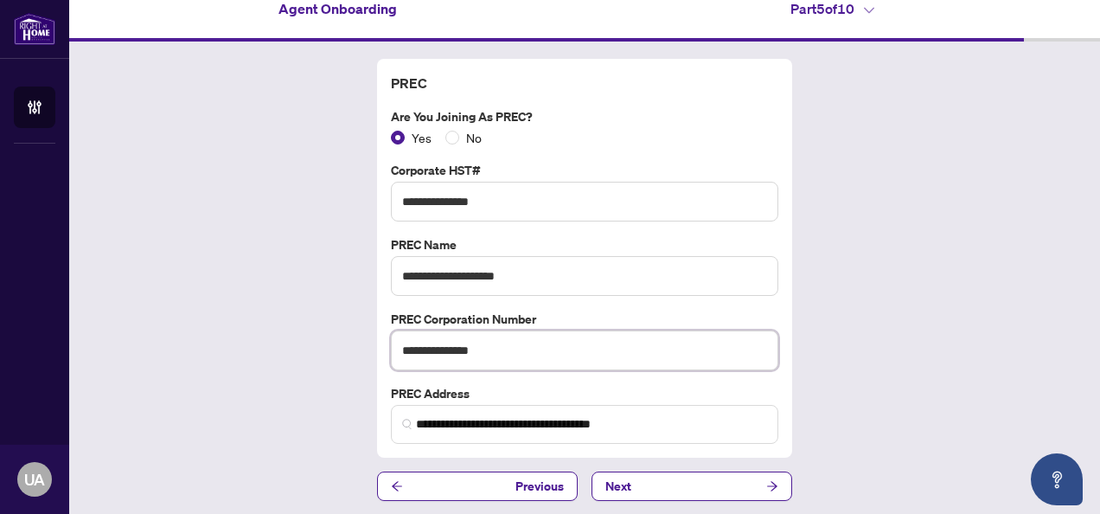
click at [526, 342] on input "**********" at bounding box center [585, 350] width 388 height 40
paste input "**"
type input "**********"
click at [656, 478] on button "Next" at bounding box center [692, 485] width 201 height 29
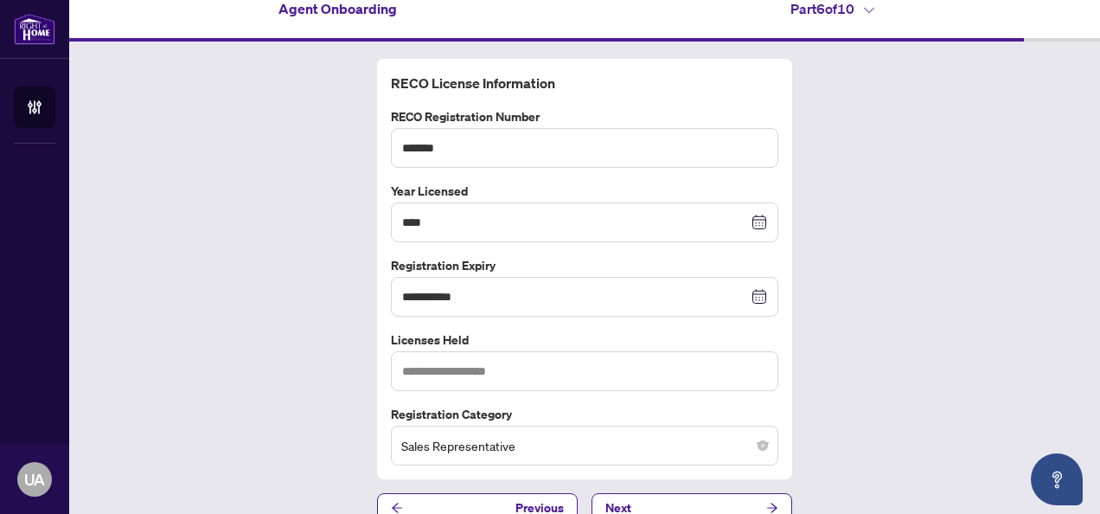
click at [947, 350] on div "**********" at bounding box center [584, 291] width 1031 height 498
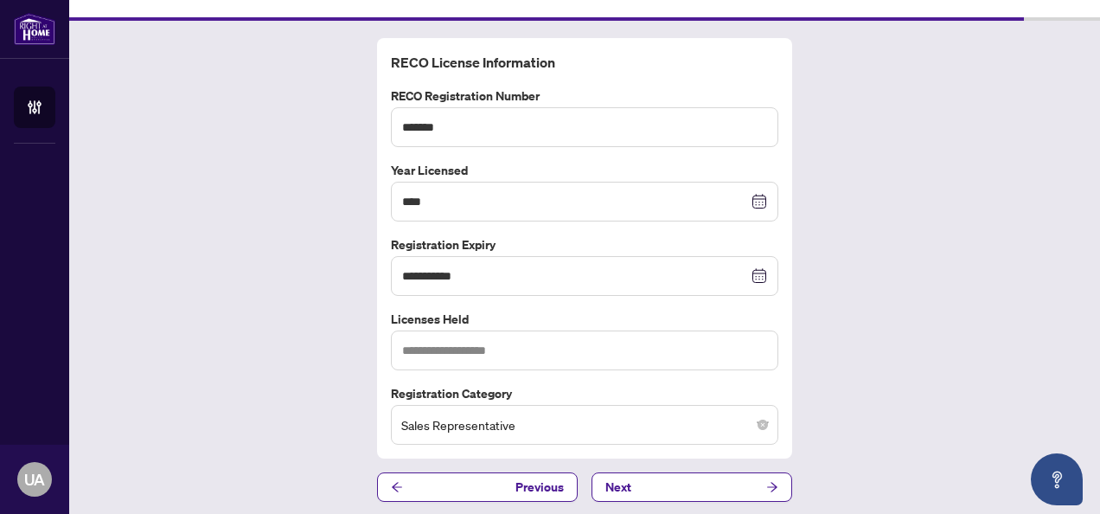
scroll to position [42, 0]
click at [728, 488] on button "Next" at bounding box center [692, 485] width 201 height 29
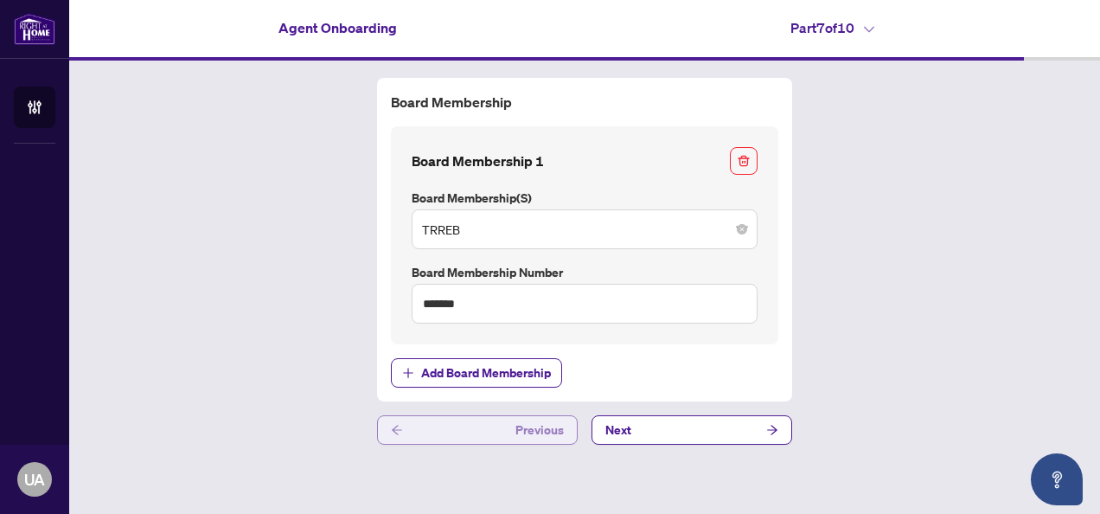
click at [498, 415] on button "Previous" at bounding box center [477, 429] width 201 height 29
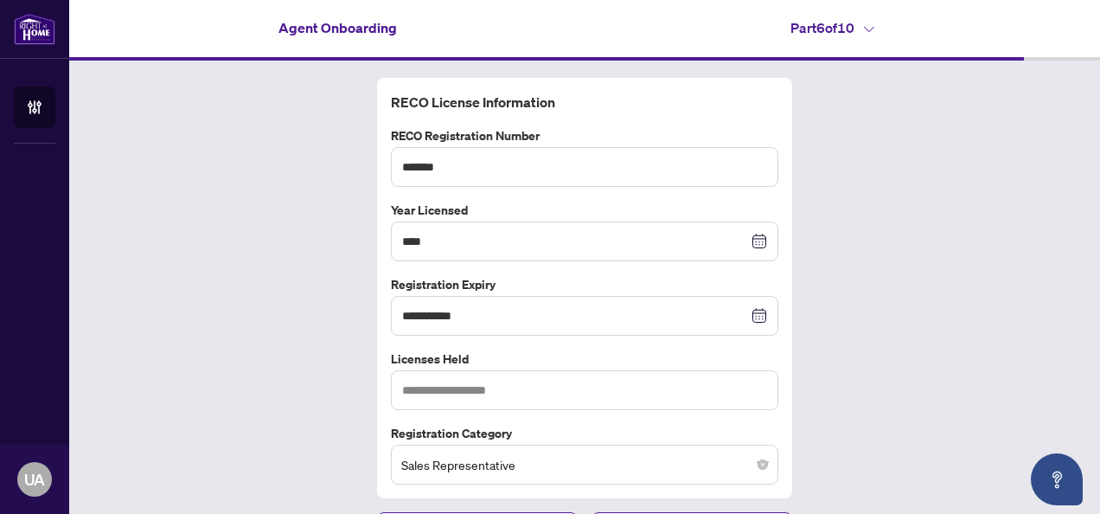
click at [877, 367] on div "**********" at bounding box center [584, 310] width 1031 height 498
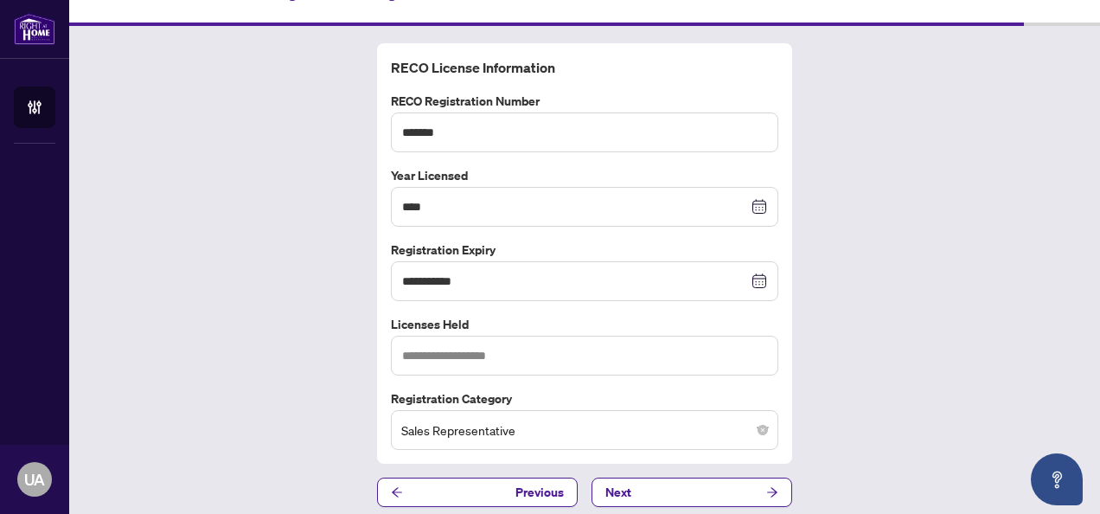
scroll to position [42, 0]
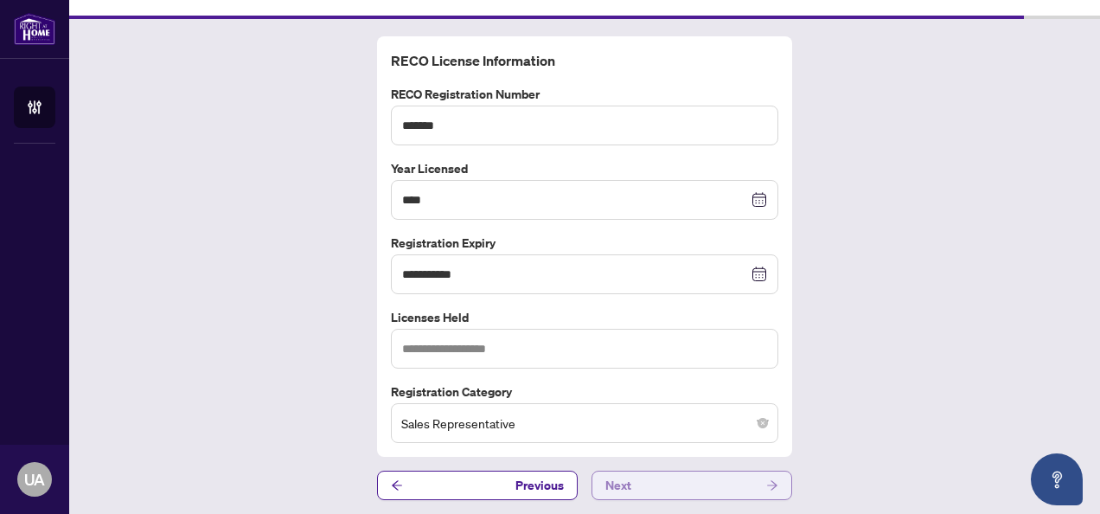
click at [685, 477] on button "Next" at bounding box center [692, 485] width 201 height 29
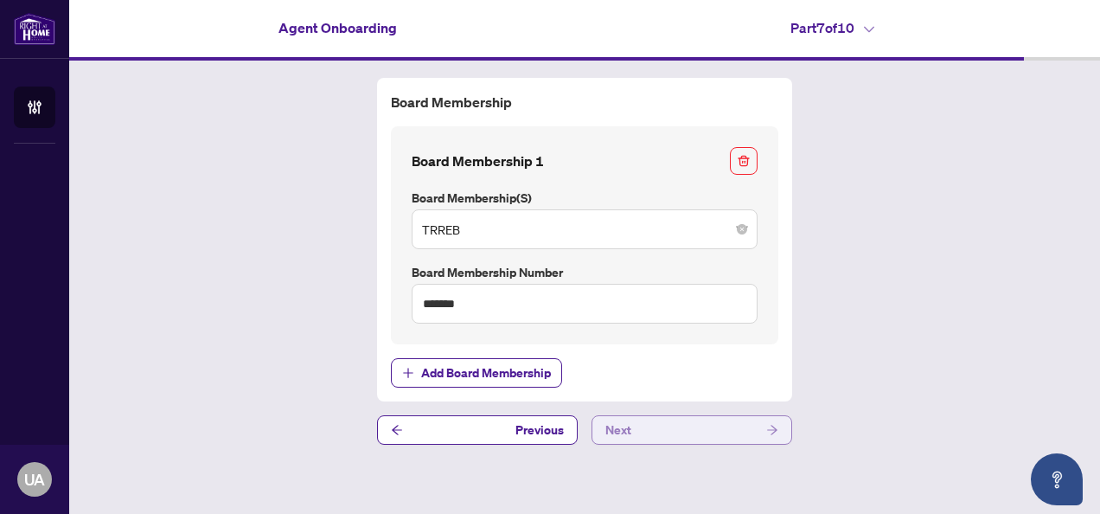
click at [662, 430] on button "Next" at bounding box center [692, 429] width 201 height 29
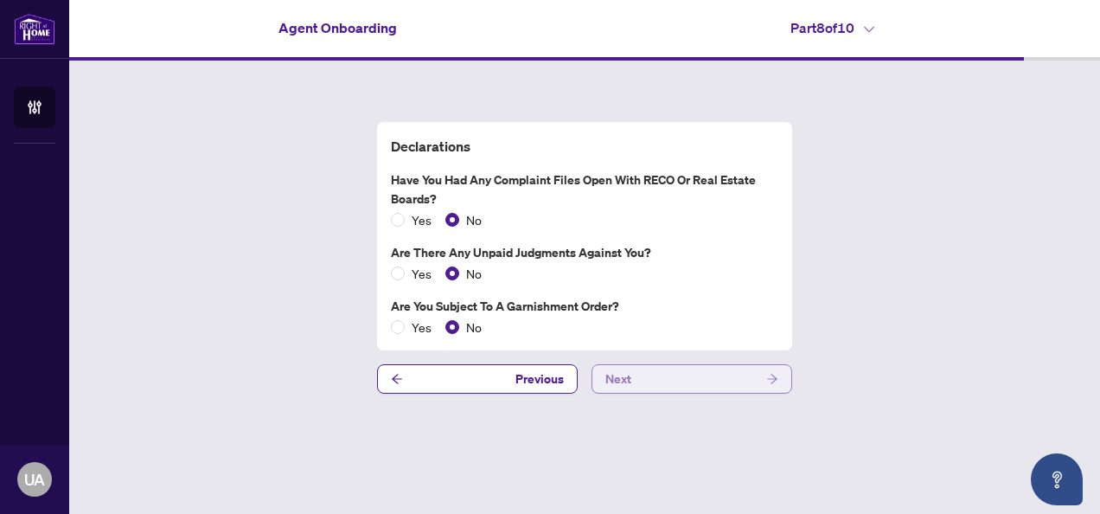
click at [650, 375] on button "Next" at bounding box center [692, 378] width 201 height 29
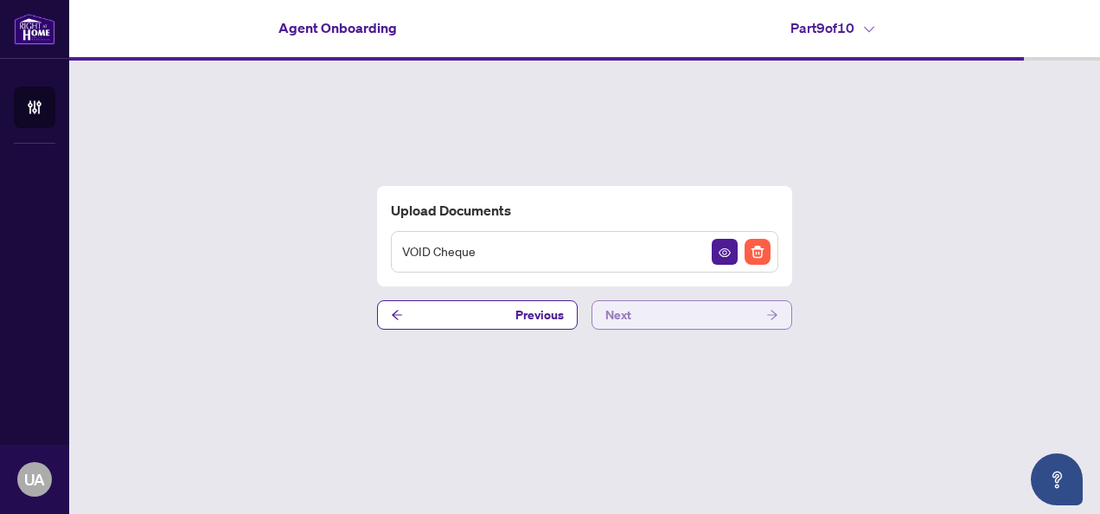
click at [690, 315] on button "Next" at bounding box center [692, 314] width 201 height 29
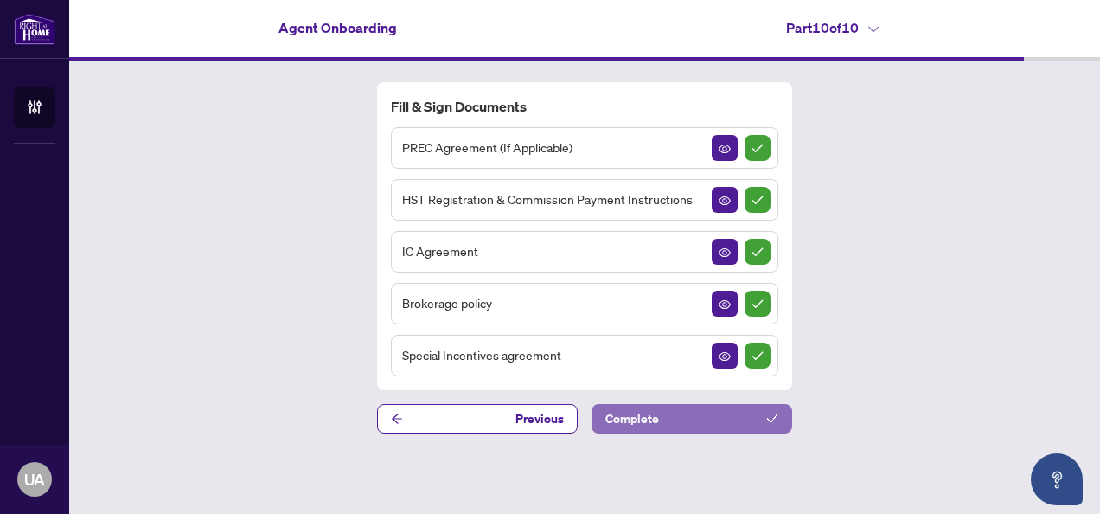
click at [707, 417] on button "Complete" at bounding box center [692, 418] width 201 height 29
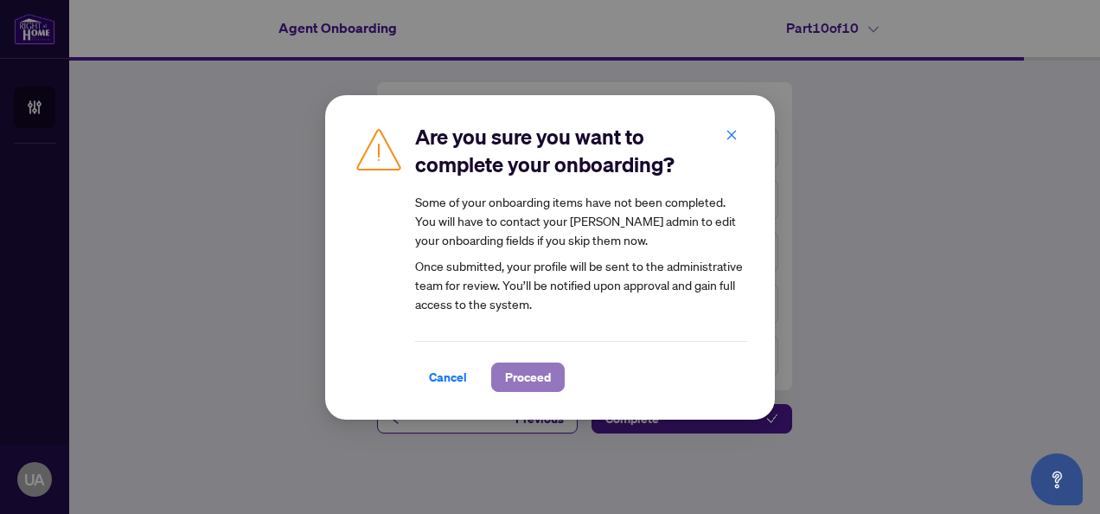
click at [529, 381] on span "Proceed" at bounding box center [528, 377] width 46 height 28
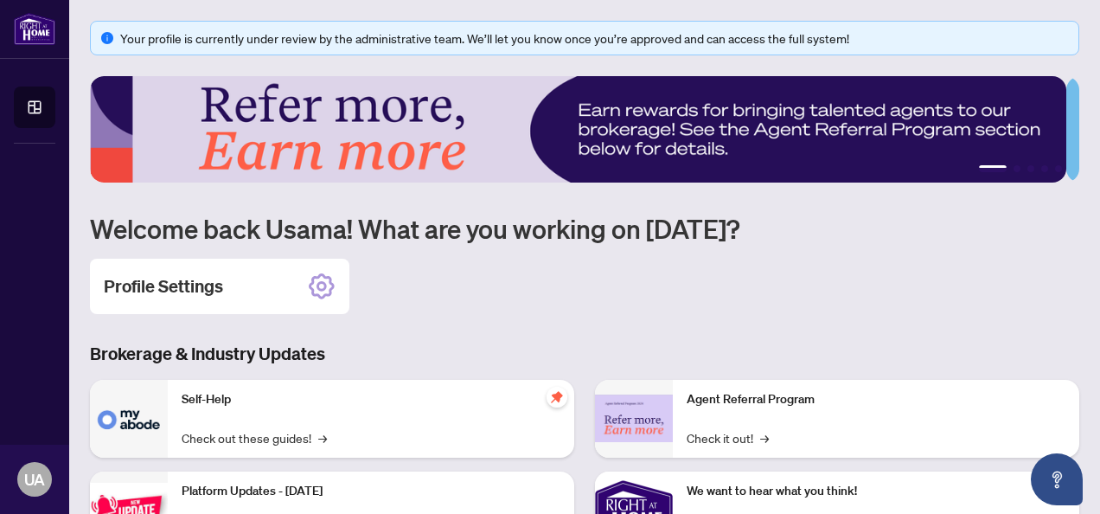
click at [840, 325] on div "Your profile is currently under review by the administrative team. We’ll let yo…" at bounding box center [585, 390] width 990 height 738
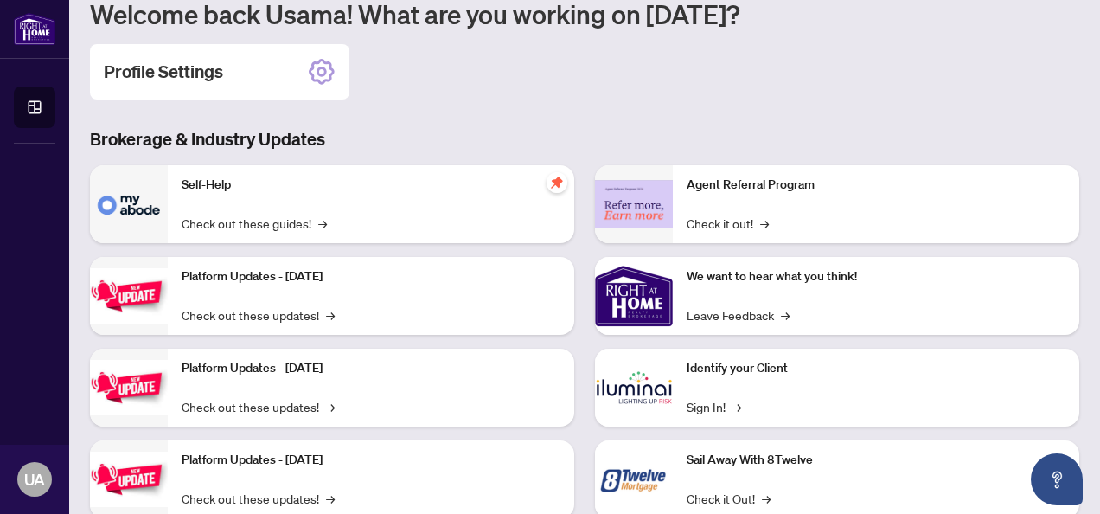
scroll to position [263, 0]
